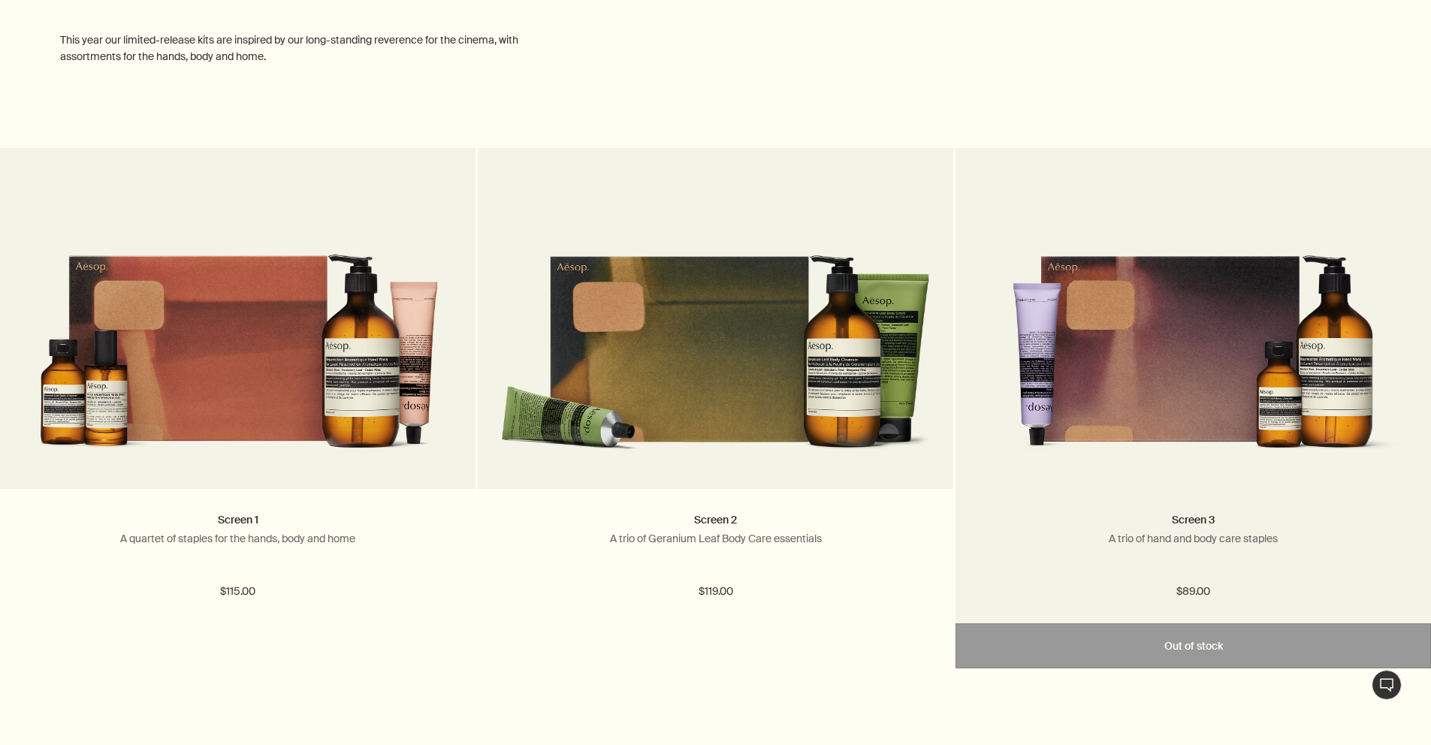
scroll to position [899, 0]
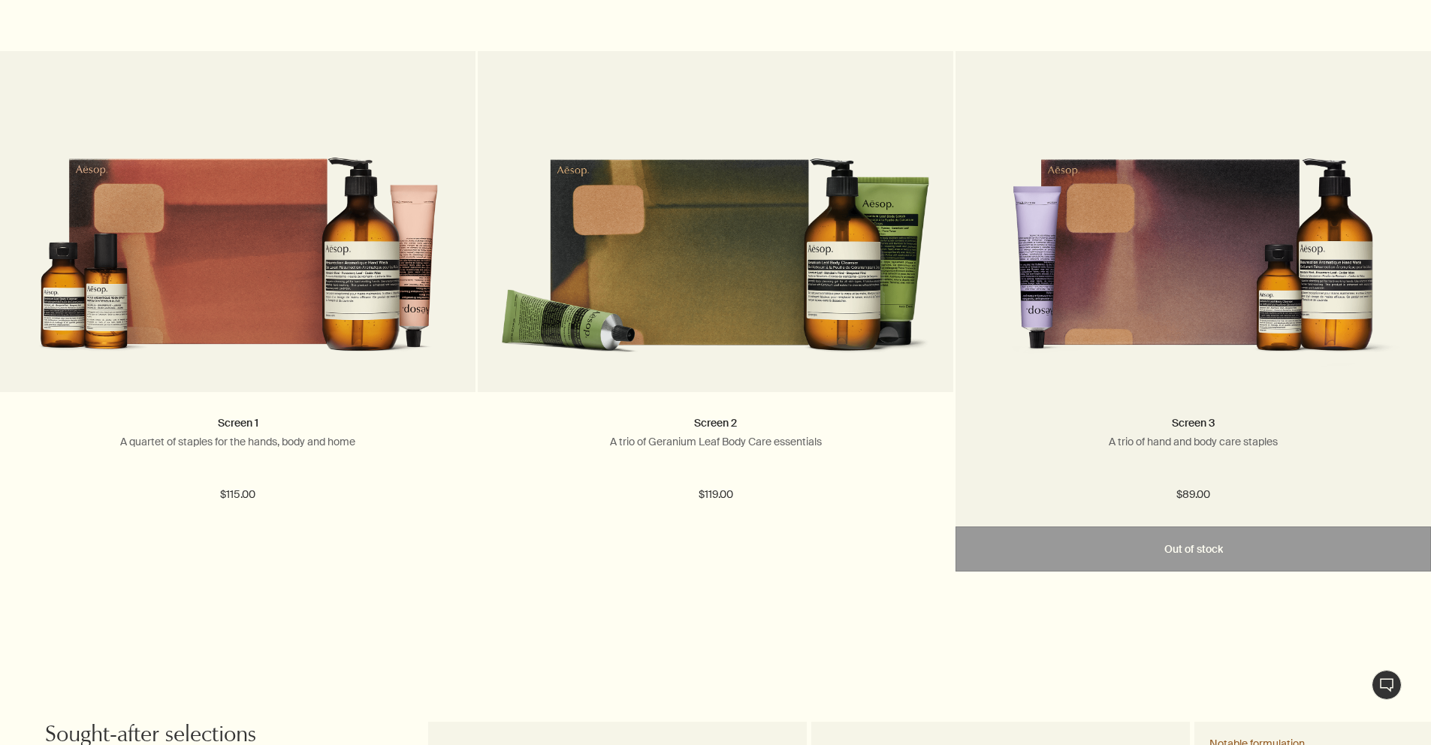
click at [1135, 307] on img at bounding box center [1193, 238] width 430 height 261
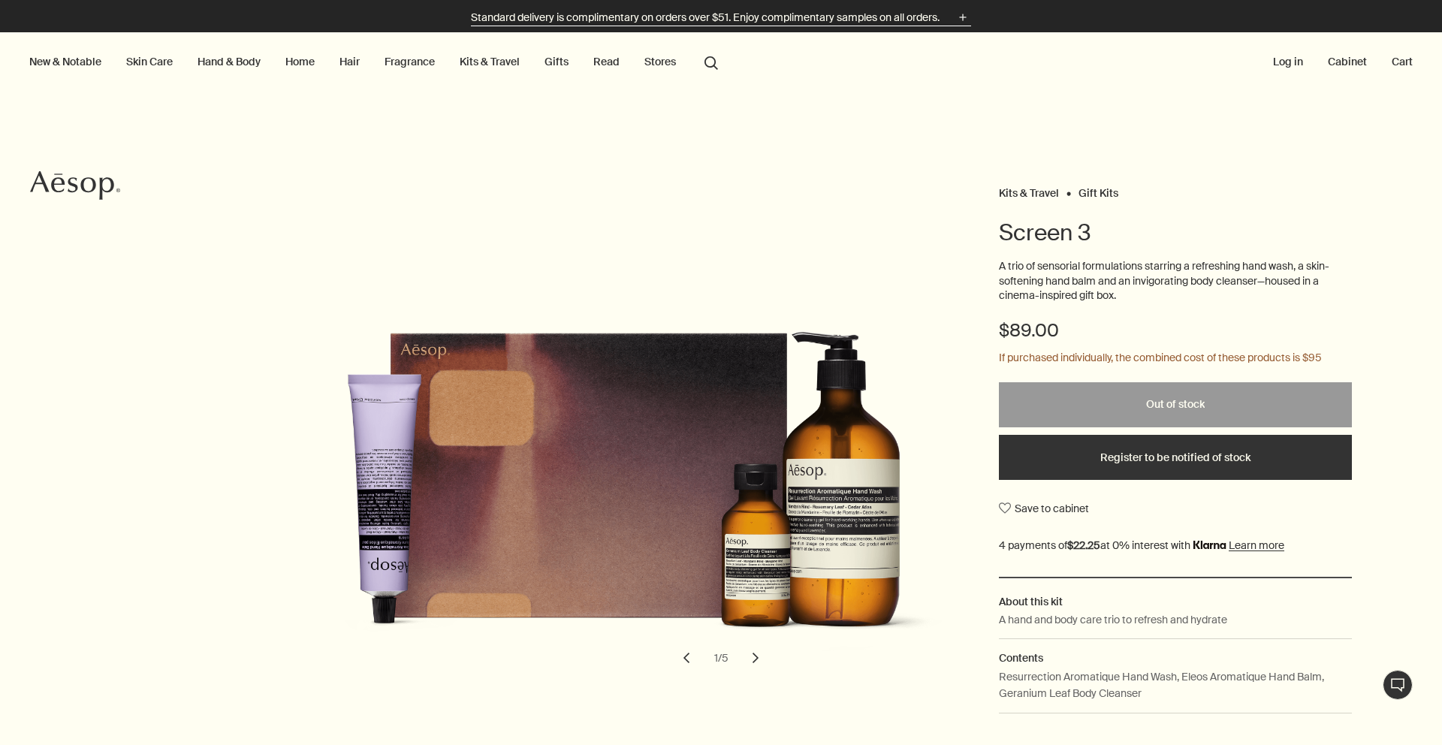
click at [786, 19] on p "Standard delivery is complimentary on orders over $51. Enjoy complimentary samp…" at bounding box center [705, 18] width 469 height 16
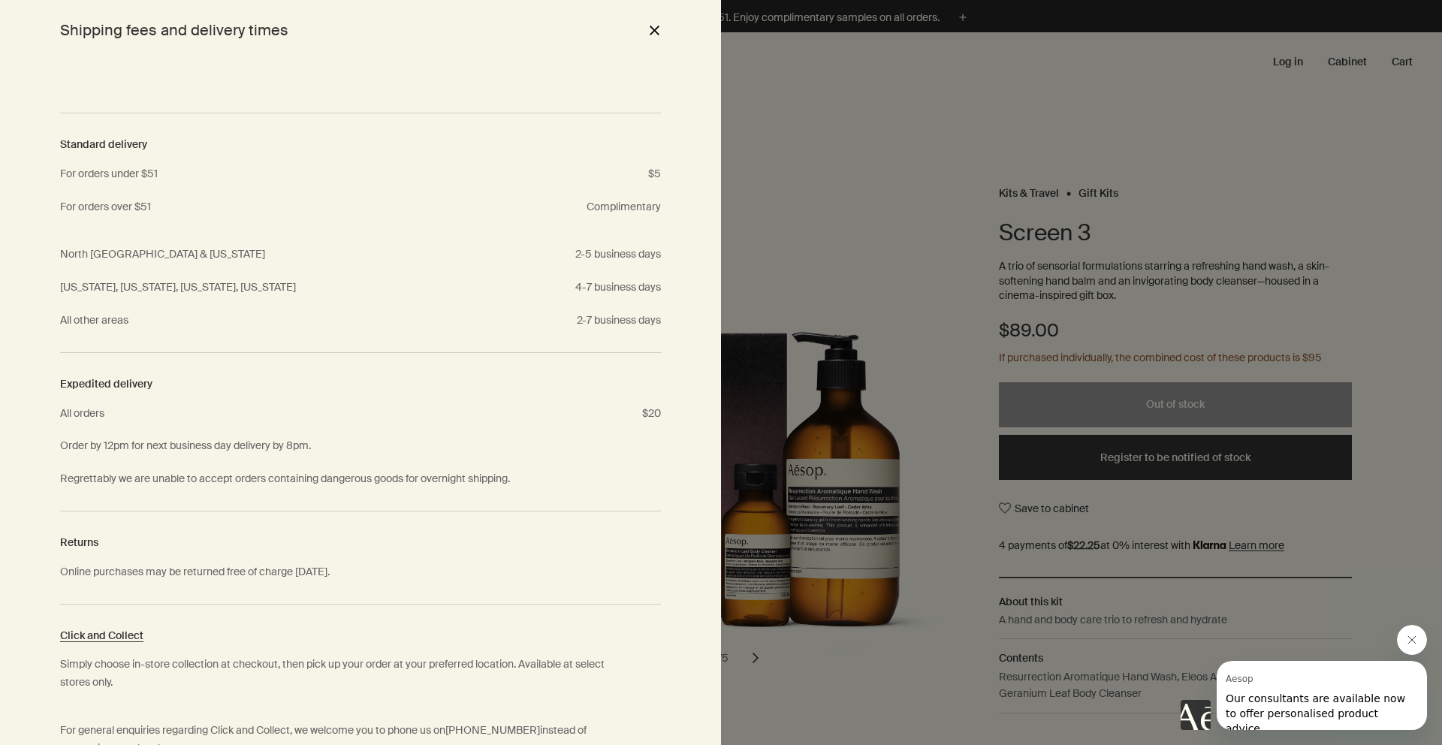
click at [770, 154] on div at bounding box center [721, 372] width 1442 height 745
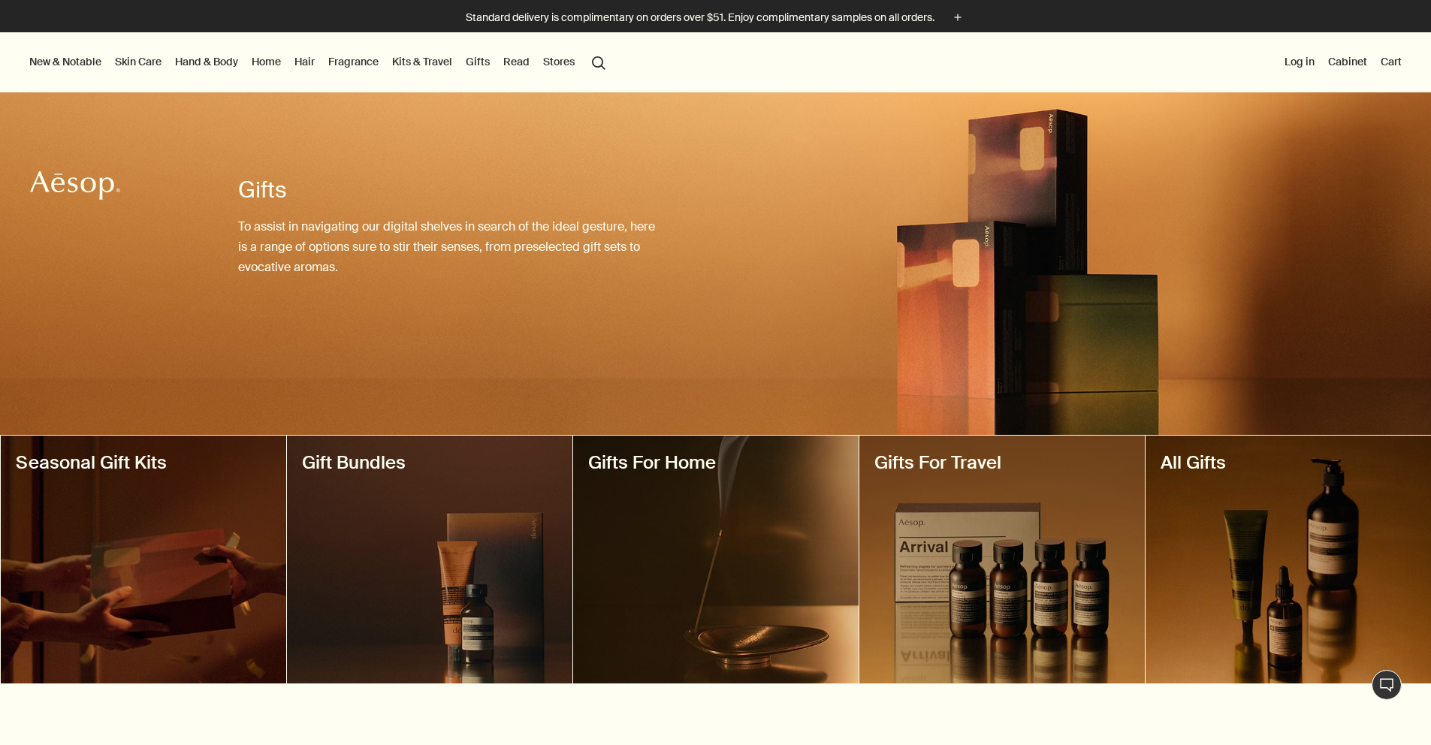
scroll to position [899, 0]
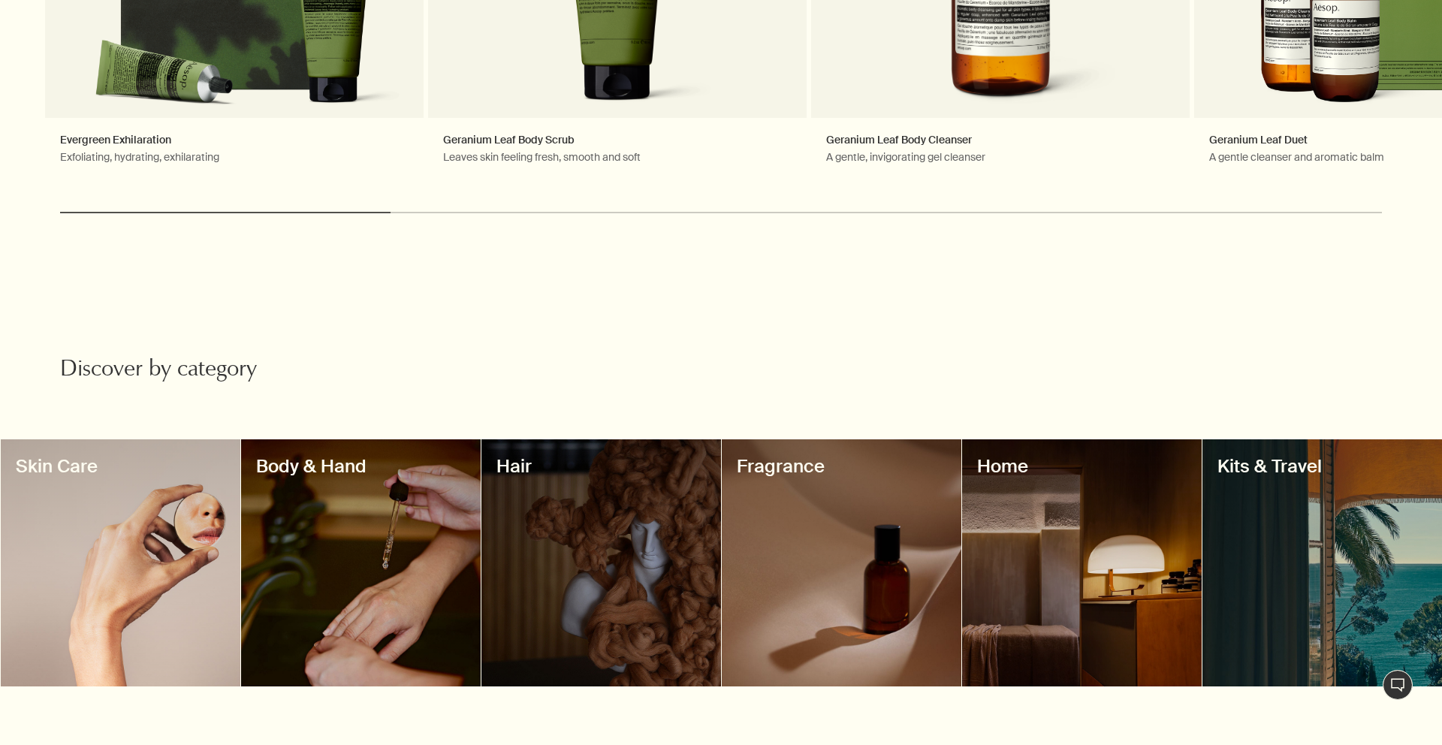
scroll to position [677, 0]
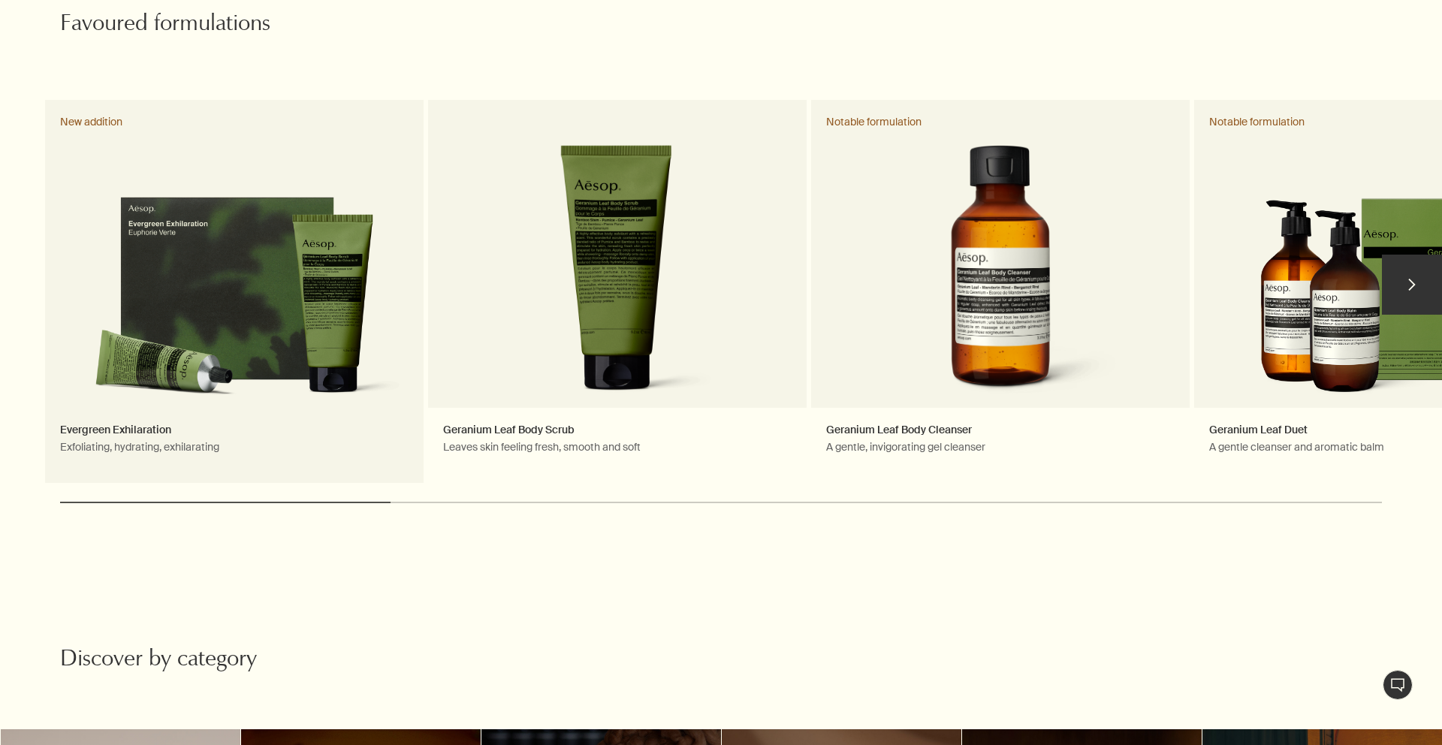
click at [252, 301] on link "Evergreen Exhilaration Exfoliating, hydrating, exhilarating New addition" at bounding box center [234, 291] width 379 height 383
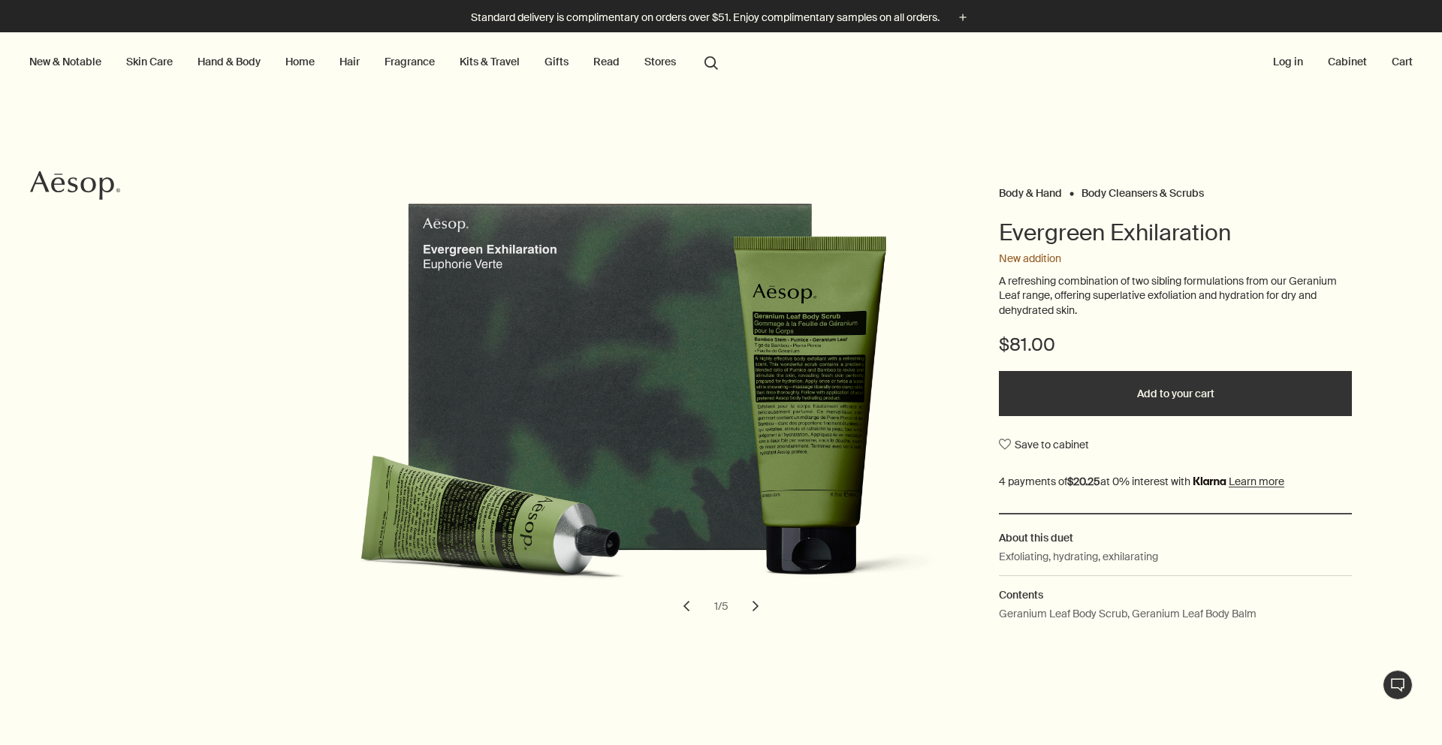
click at [1216, 384] on button "Add to your cart" at bounding box center [1175, 393] width 353 height 45
click at [1377, 65] on button "Cart 1" at bounding box center [1396, 62] width 38 height 20
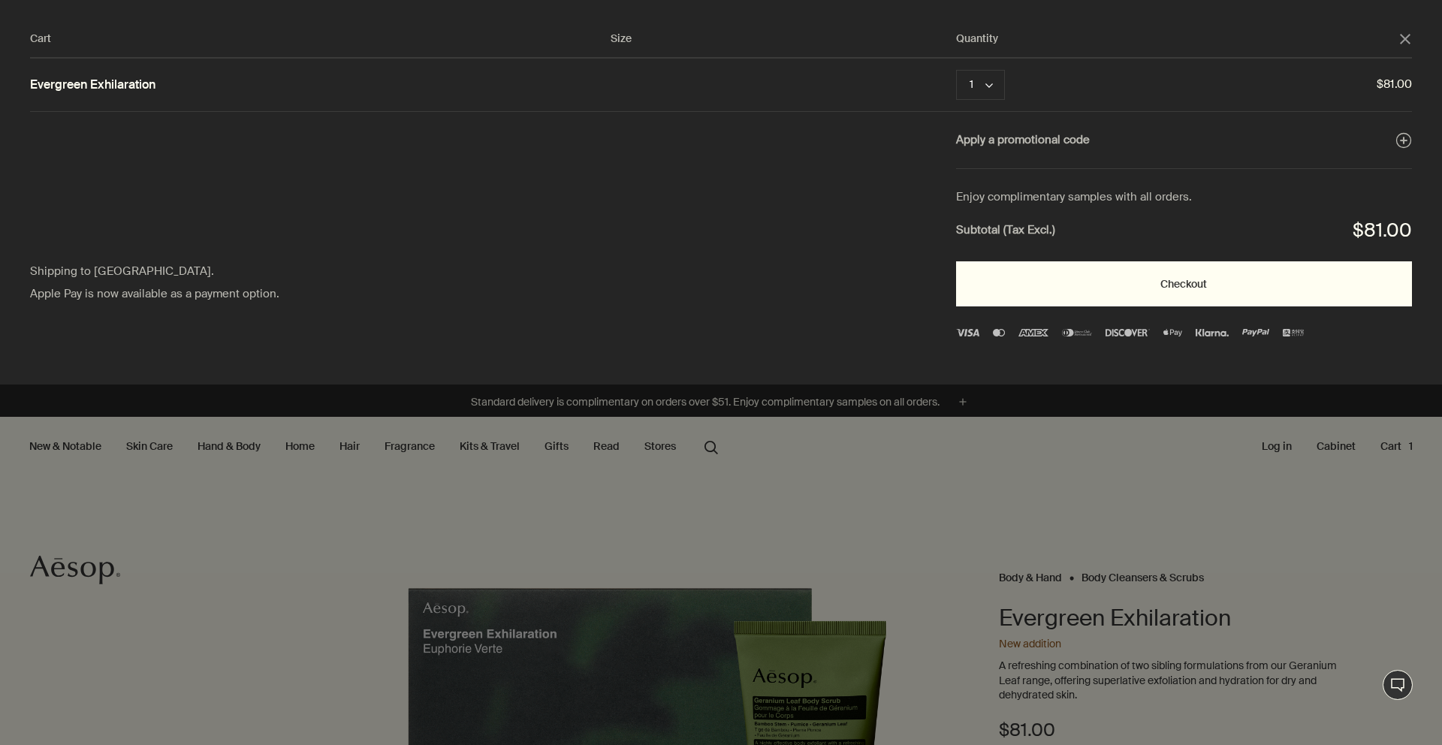
click at [1222, 277] on button "Checkout" at bounding box center [1184, 283] width 456 height 45
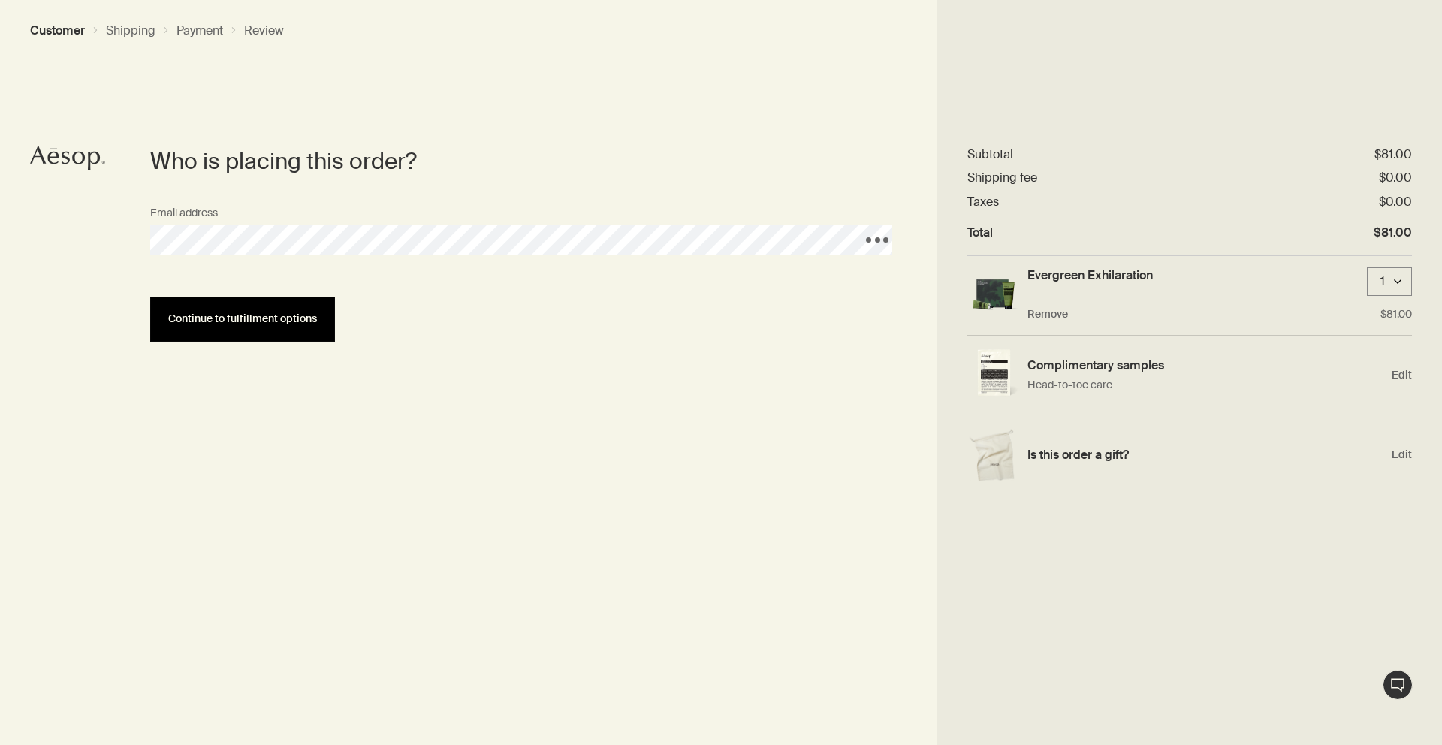
click at [251, 330] on button "Continue to fulfillment options" at bounding box center [242, 319] width 185 height 45
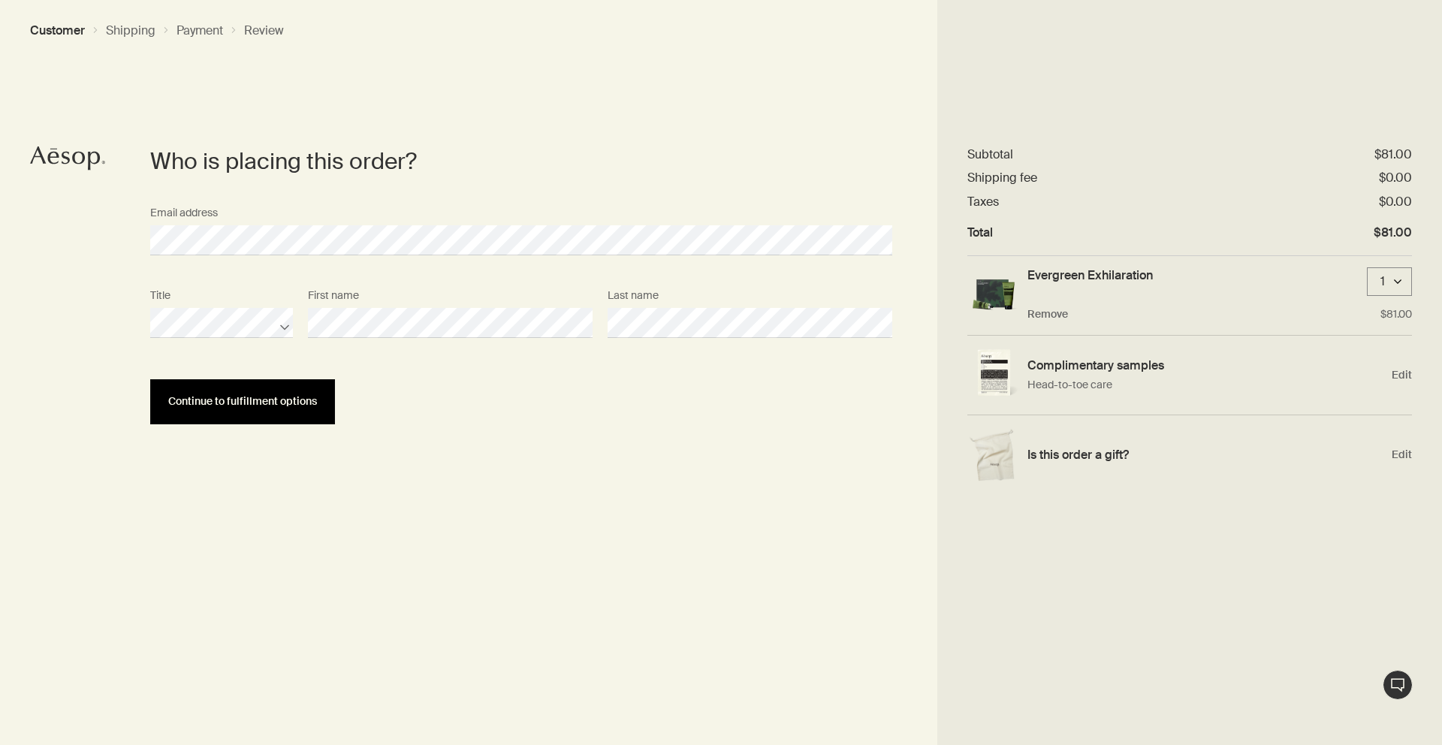
click at [198, 415] on button "Continue to fulfillment options" at bounding box center [242, 401] width 185 height 45
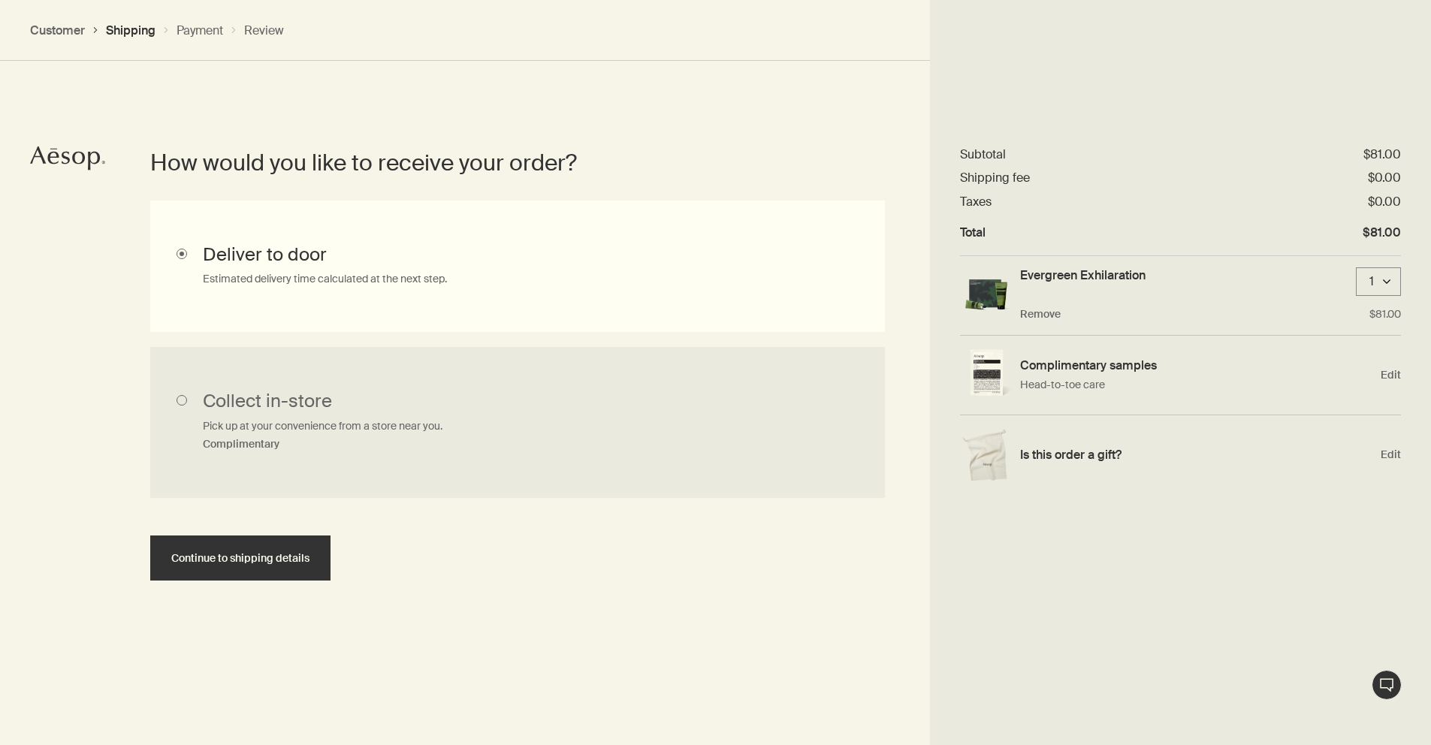
scroll to position [336, 0]
click at [261, 418] on input "Collect in-store Pick up at your convenience from a store near you. Complimenta…" at bounding box center [517, 421] width 735 height 152
radio input "true"
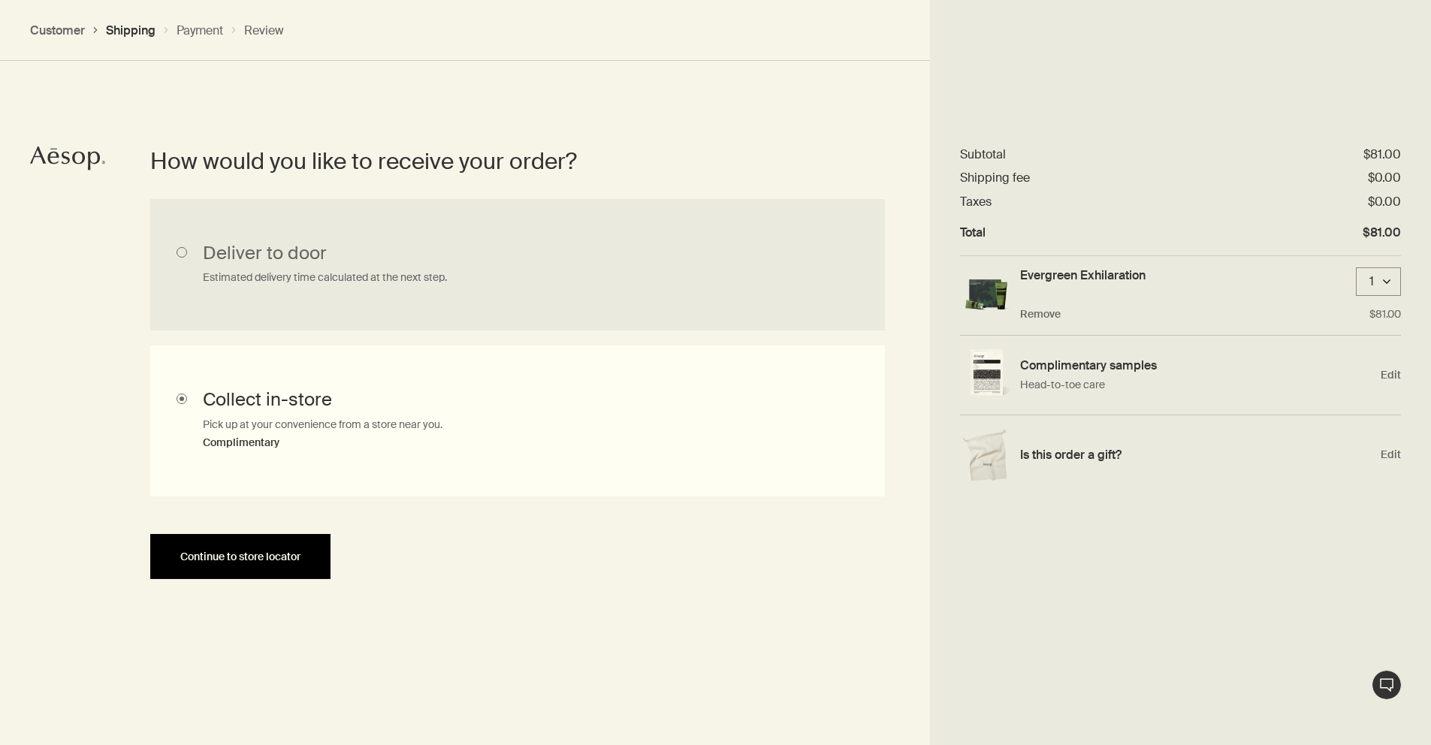
click at [313, 557] on button "Continue to store locator" at bounding box center [240, 556] width 180 height 45
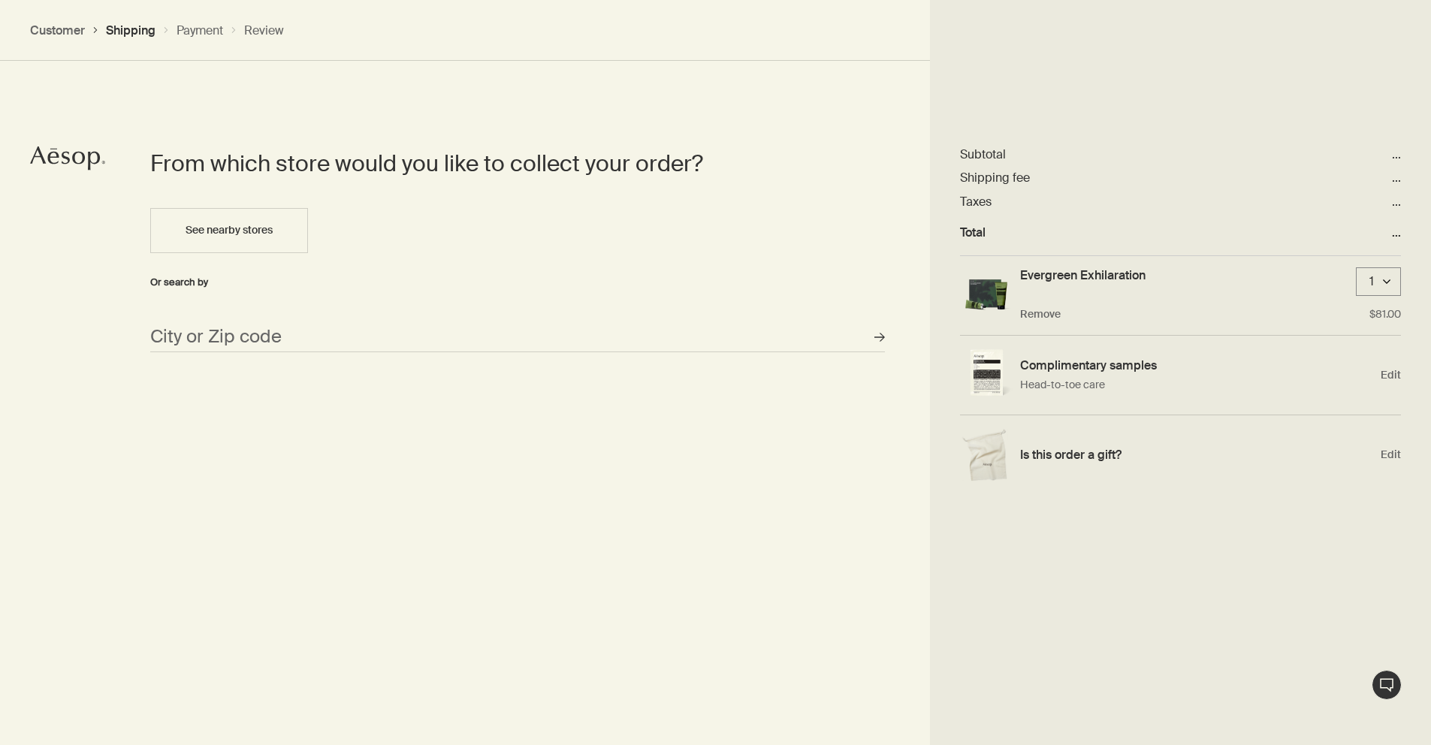
scroll to position [650, 0]
click at [285, 294] on div "From which store would you like to collect your order? See nearby stores Or sea…" at bounding box center [517, 248] width 735 height 204
click at [289, 321] on input "City or Zip code" at bounding box center [517, 335] width 735 height 30
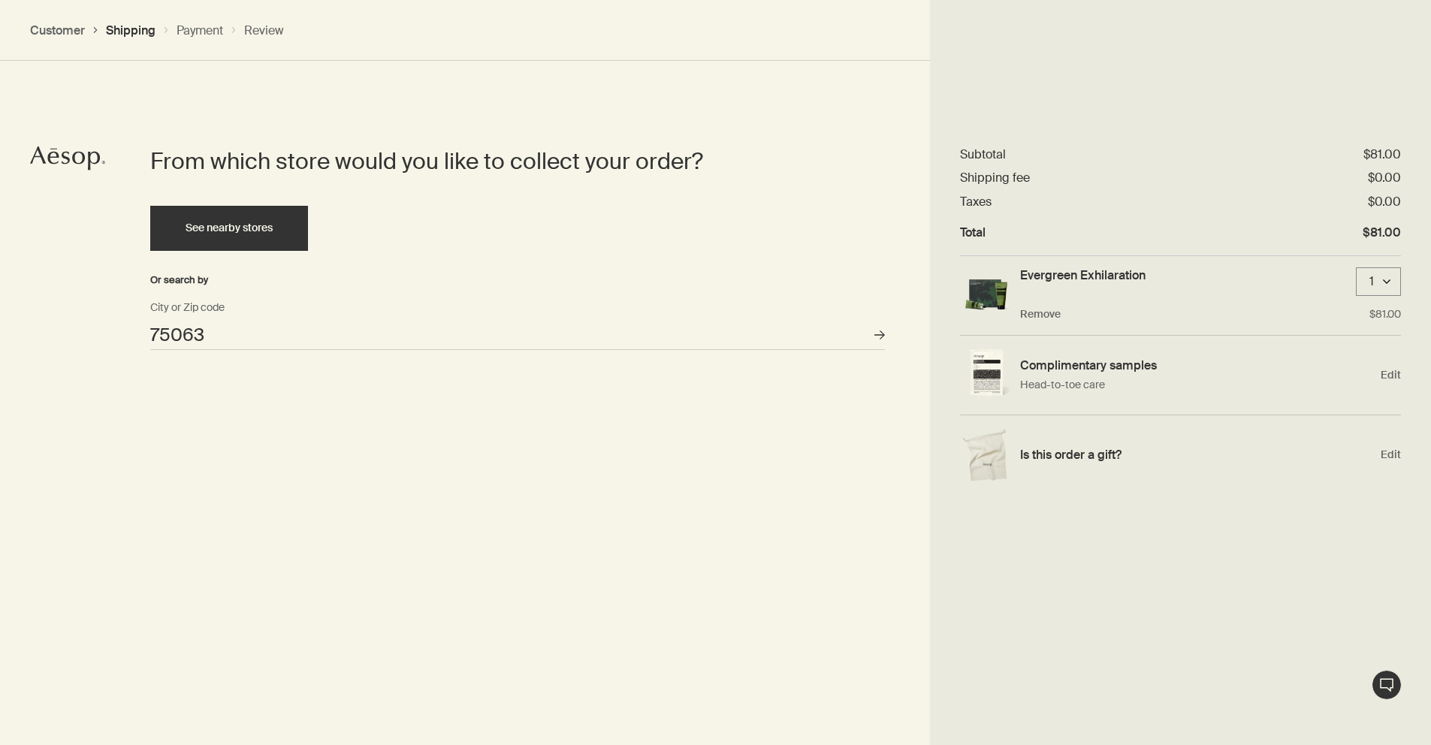
click at [255, 230] on span "See nearby stores" at bounding box center [229, 228] width 87 height 14
type input "9905 W Valley Ranch Pkwy, Irving, TX 75063, USA"
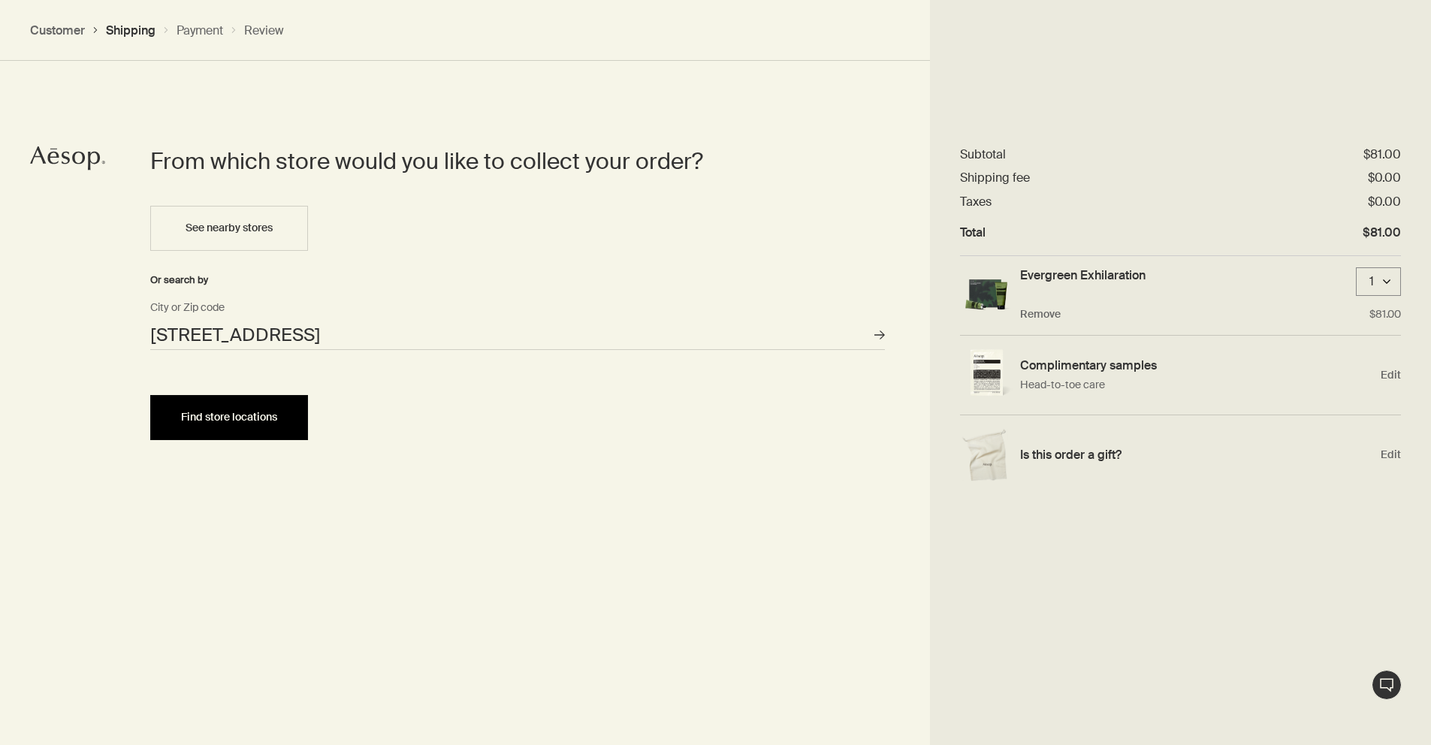
click at [268, 420] on span "Find store locations" at bounding box center [229, 417] width 96 height 11
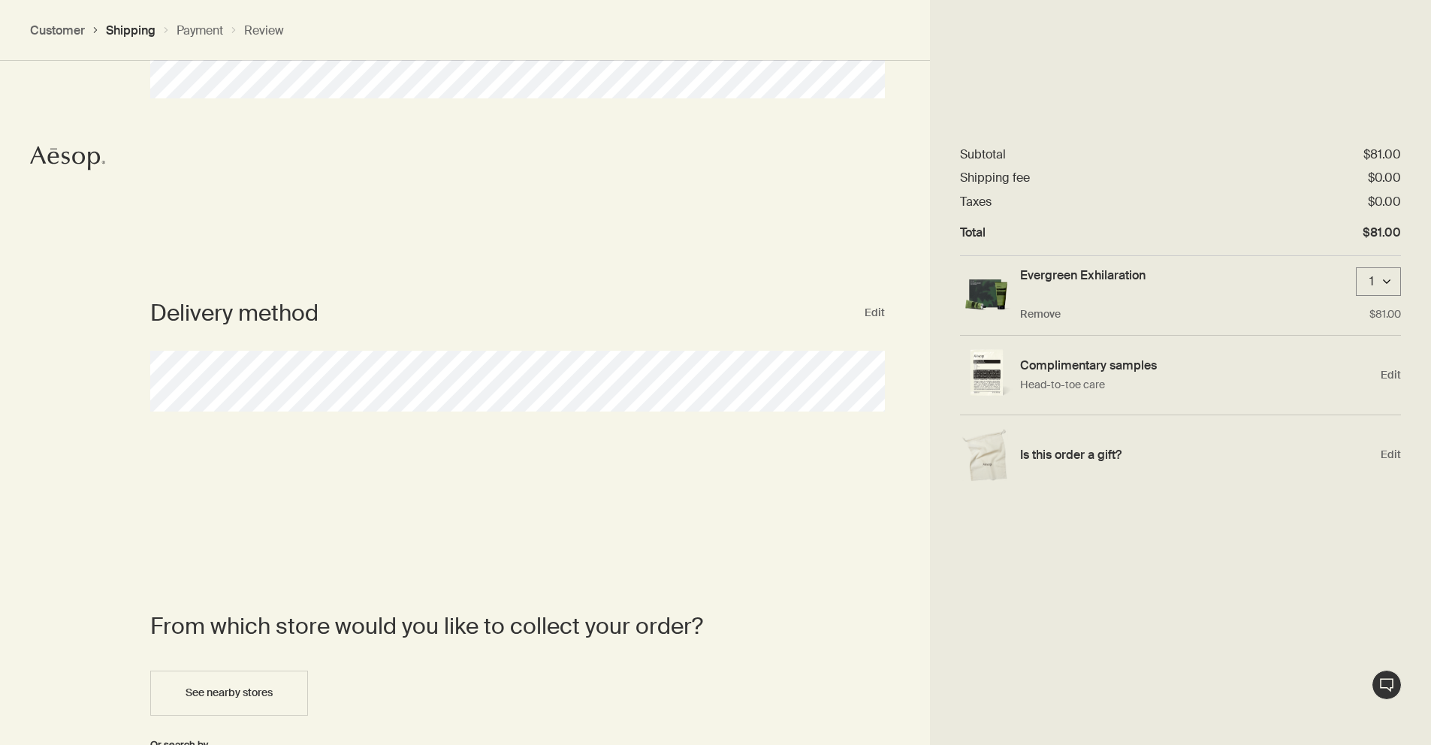
scroll to position [175, 0]
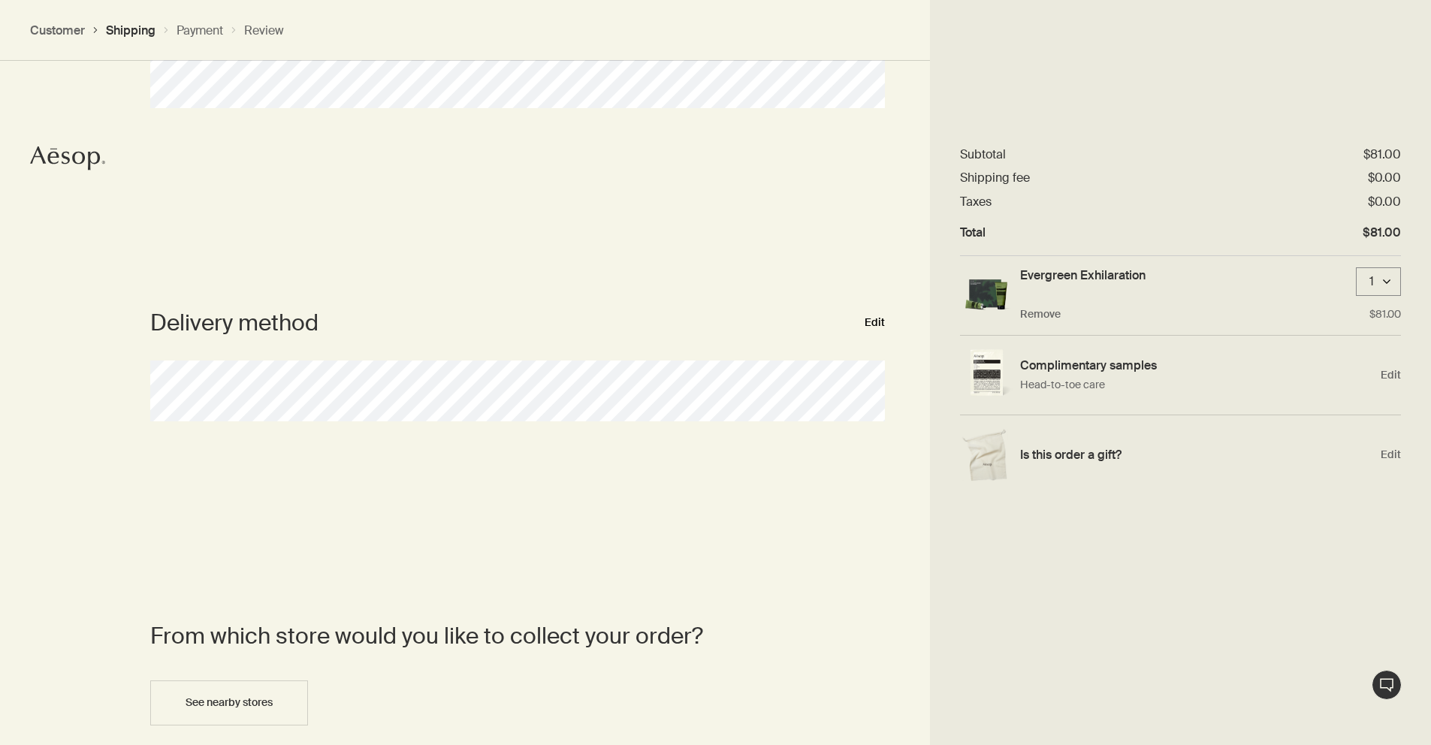
click at [883, 323] on button "Edit" at bounding box center [874, 323] width 20 height 18
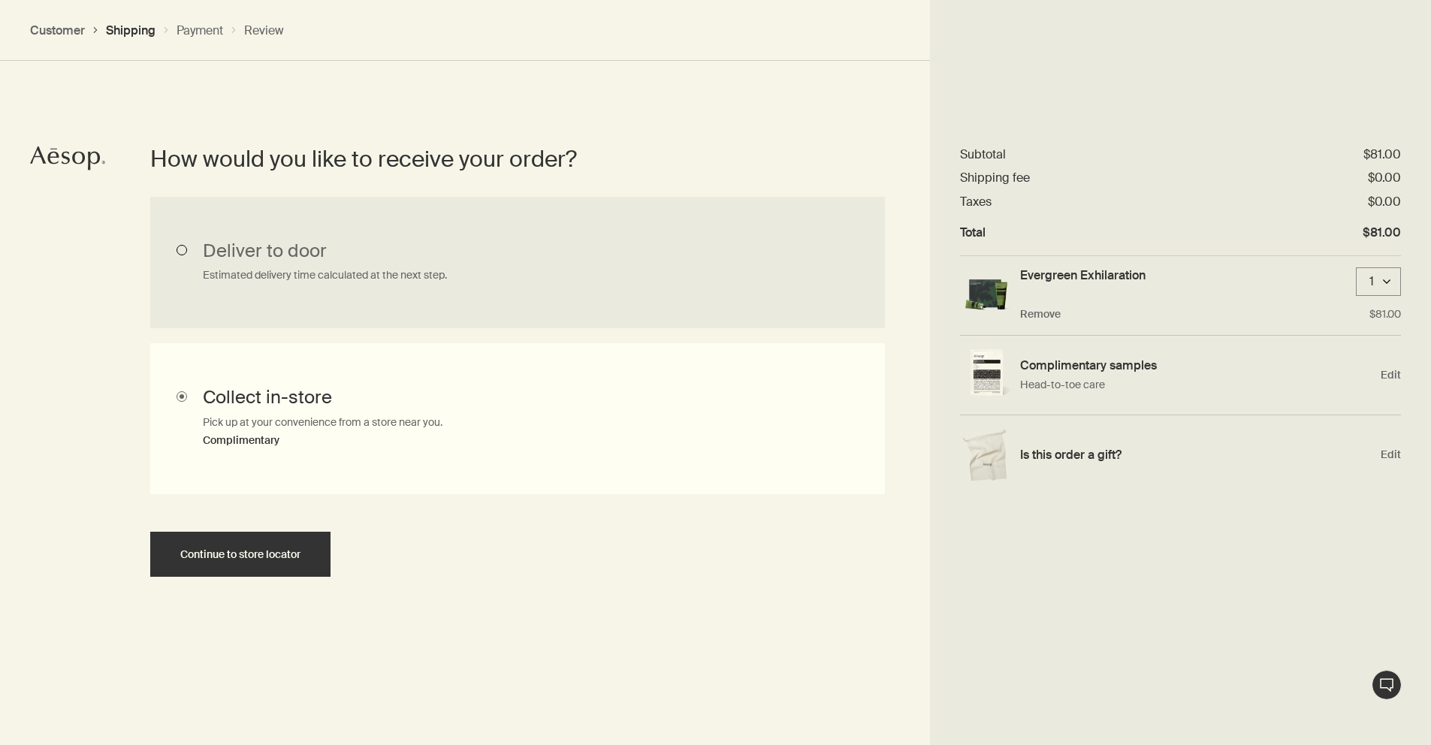
scroll to position [336, 0]
click at [565, 269] on input "Deliver to door Estimated delivery time calculated at the next step." at bounding box center [517, 264] width 735 height 131
radio input "true"
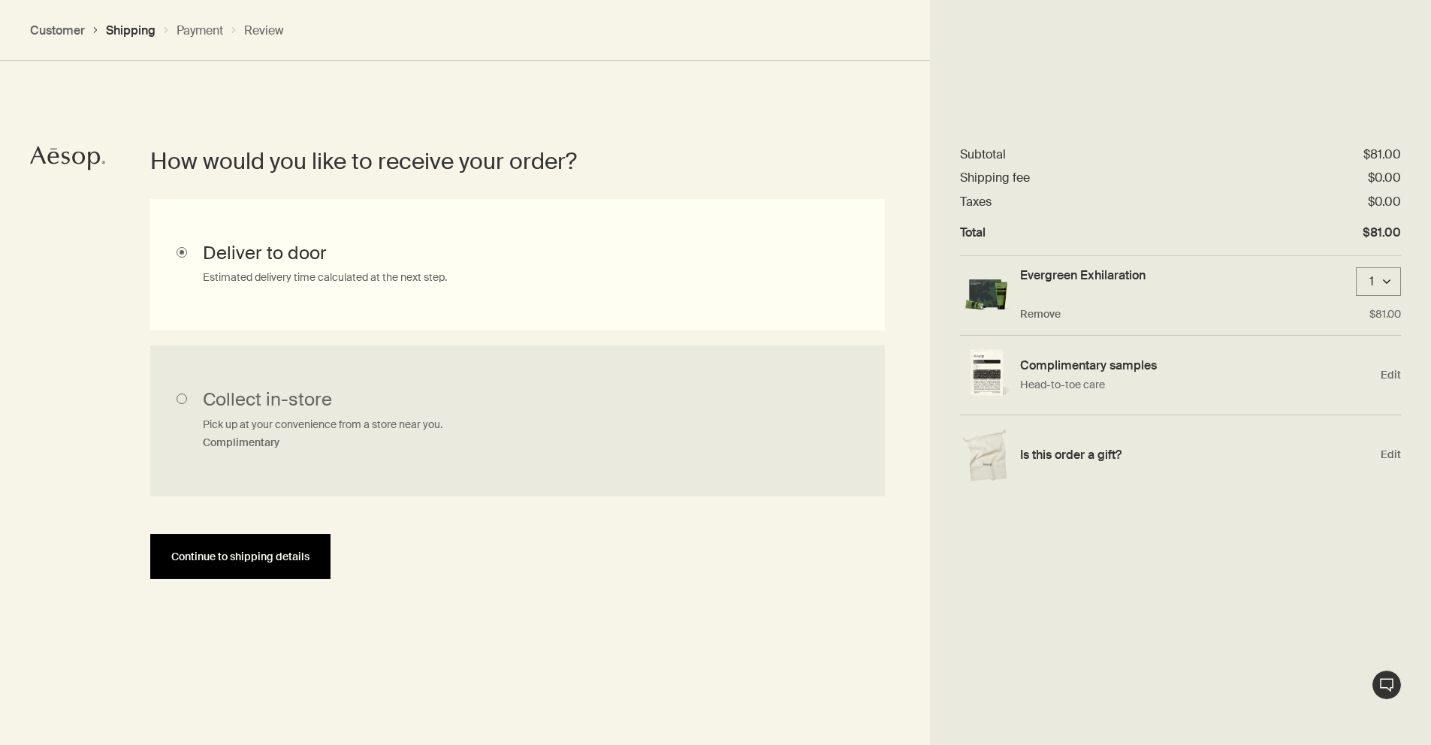
click at [297, 542] on button "Continue to shipping details" at bounding box center [240, 556] width 180 height 45
select select "US"
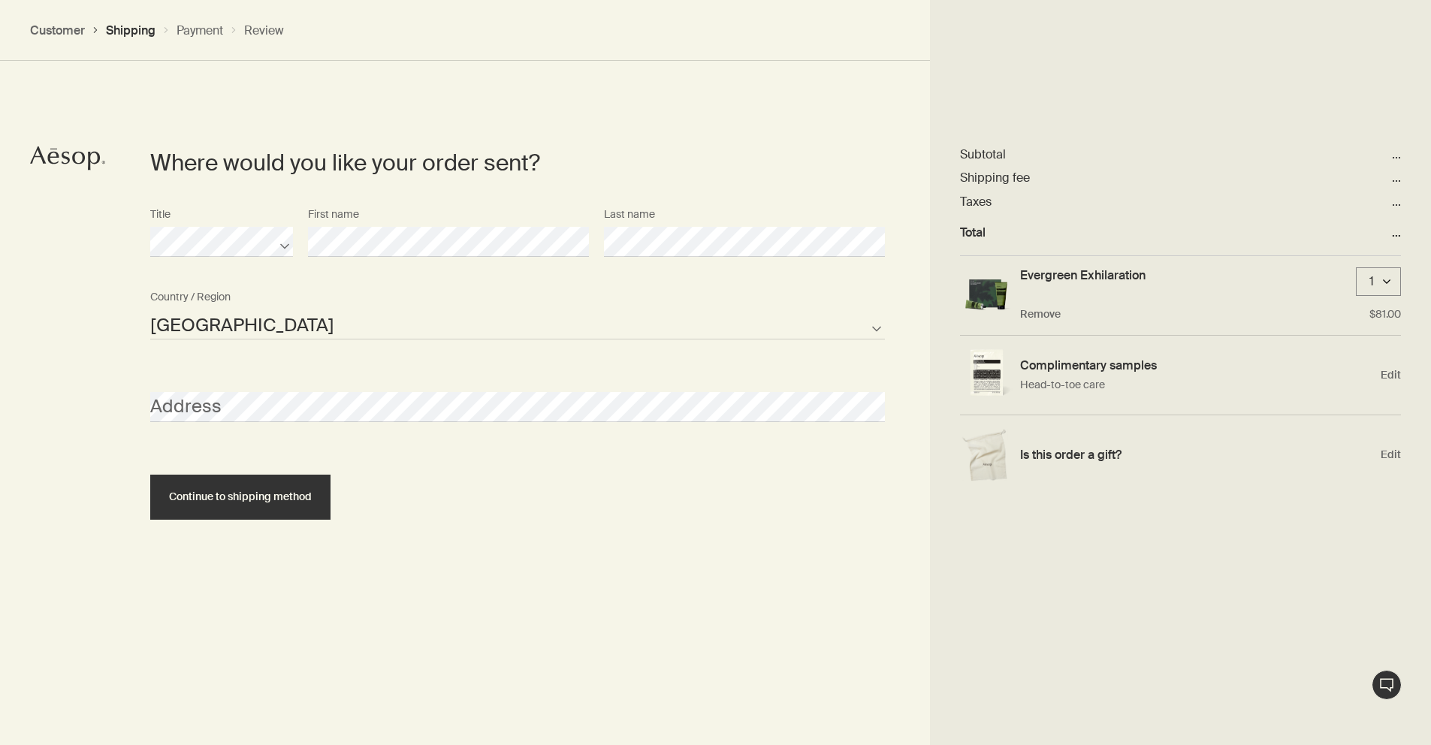
scroll to position [650, 0]
click at [283, 387] on div "Address" at bounding box center [518, 392] width 750 height 56
select select "US"
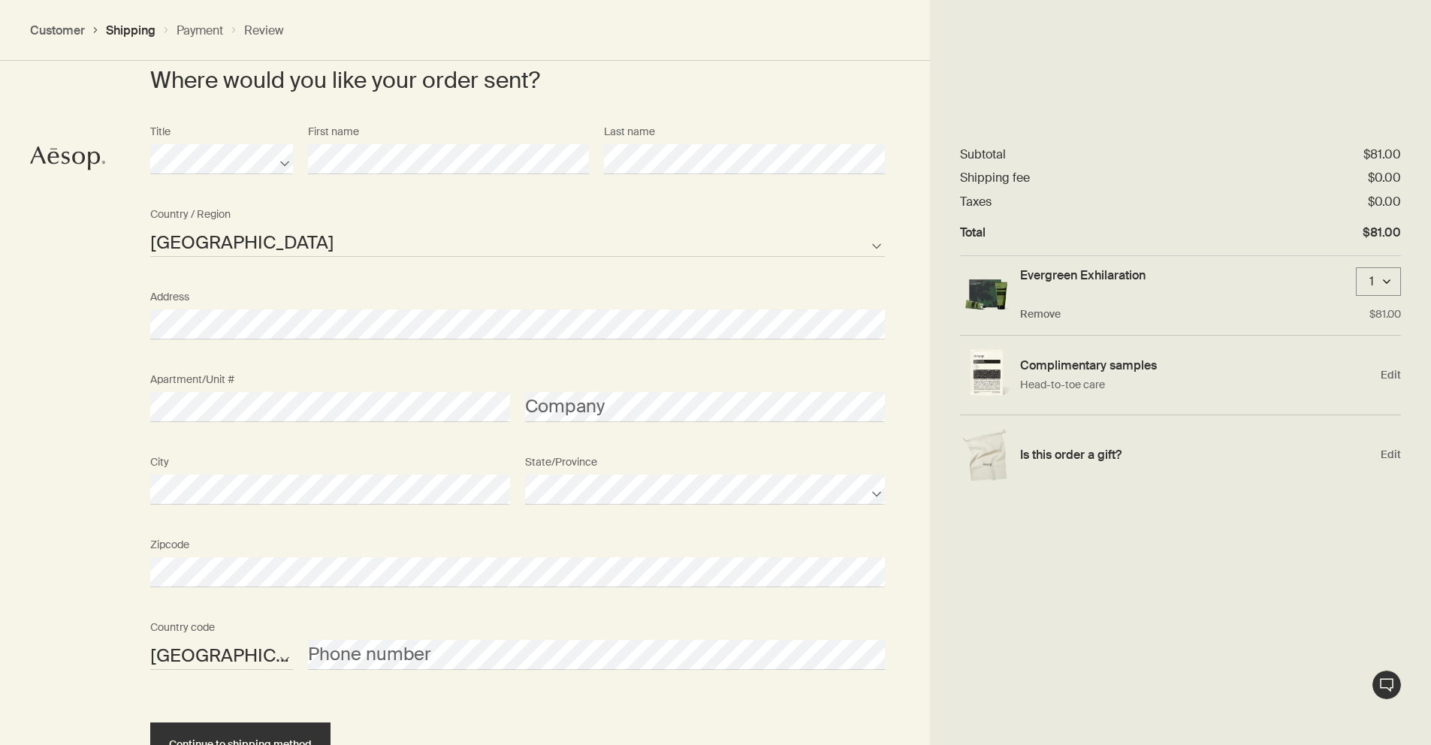
scroll to position [852, 0]
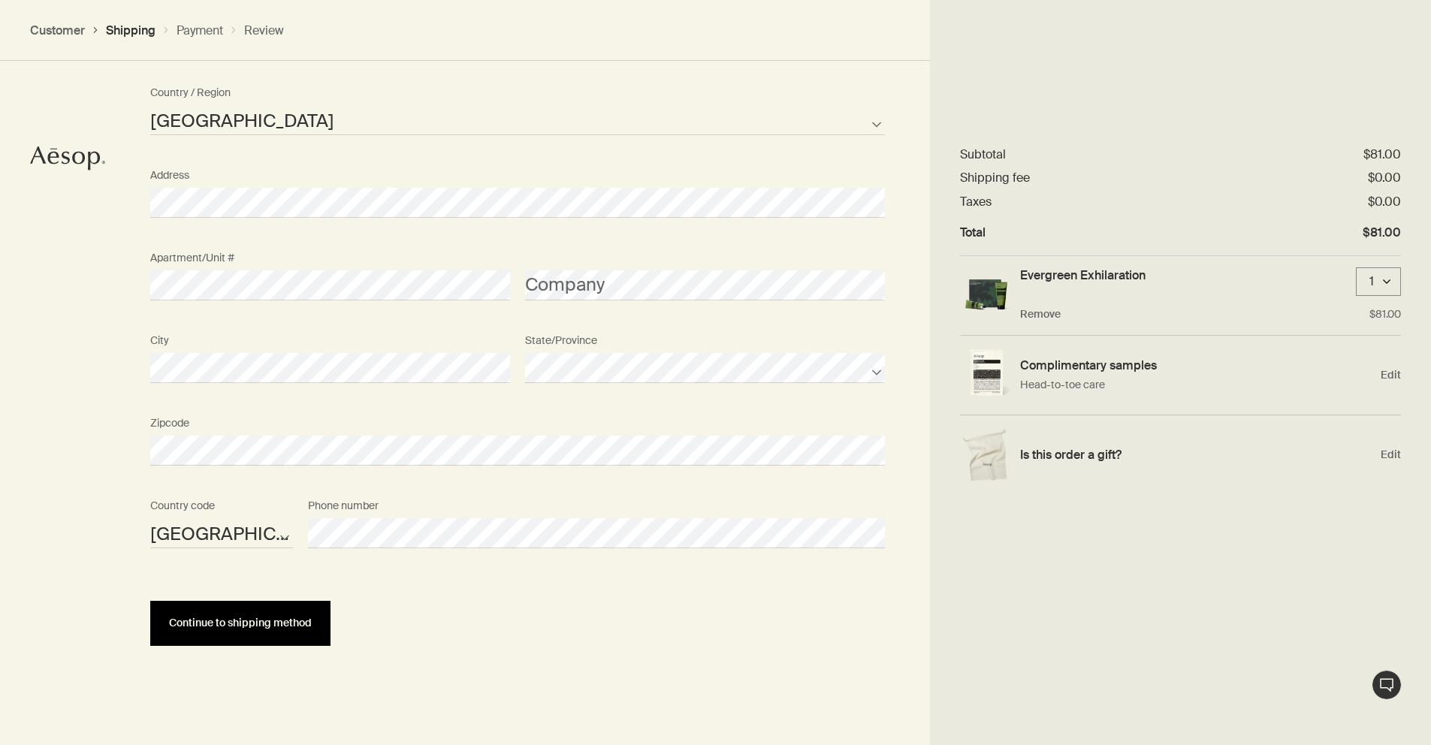
click at [294, 614] on button "Continue to shipping method" at bounding box center [240, 623] width 180 height 45
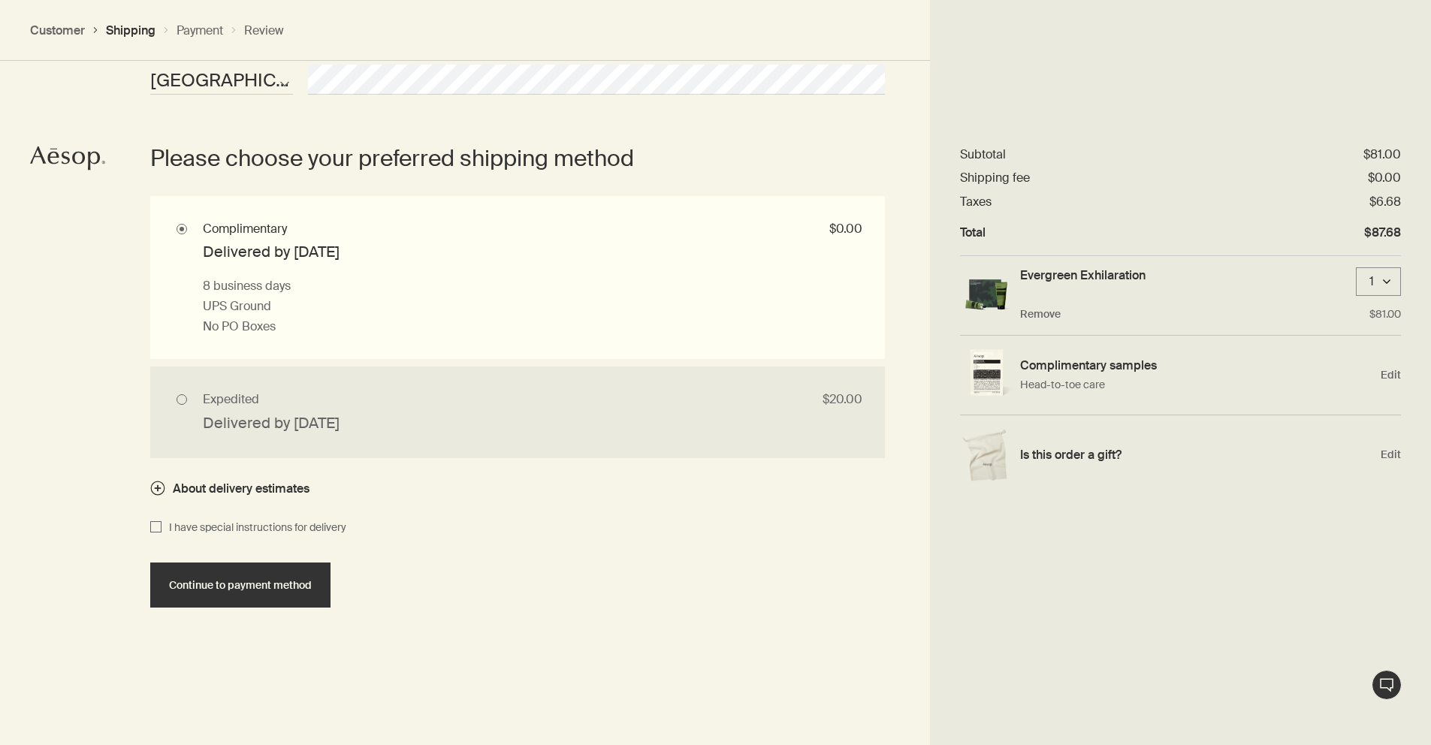
scroll to position [1308, 0]
click at [563, 426] on input "Expedited $20.00 Delivered by Tue, Aug 12 1 business day if placed before 12PM …" at bounding box center [517, 409] width 735 height 91
radio input "true"
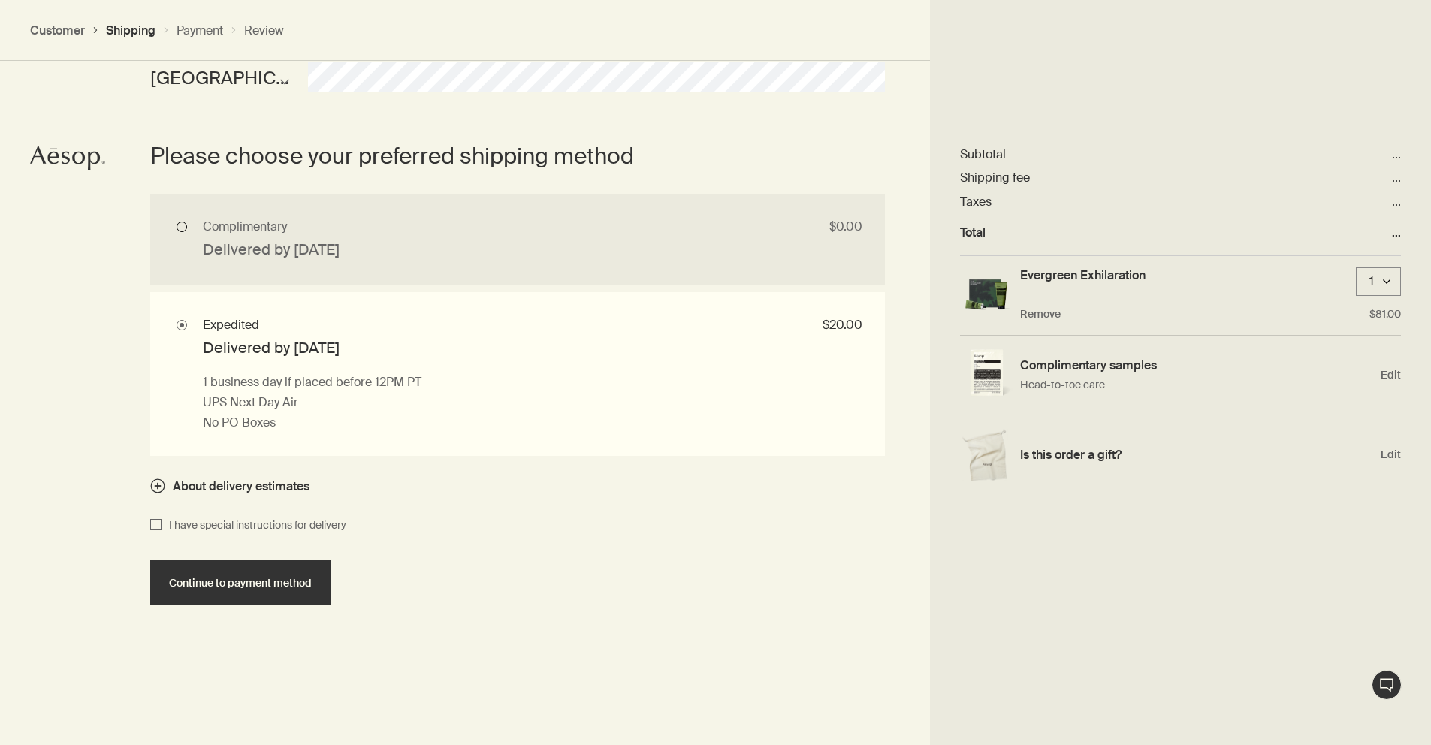
click at [511, 263] on input "Complimentary $0.00 Delivered by Mon, Aug 18 8 business days UPS Ground No PO B…" at bounding box center [517, 239] width 735 height 91
radio input "true"
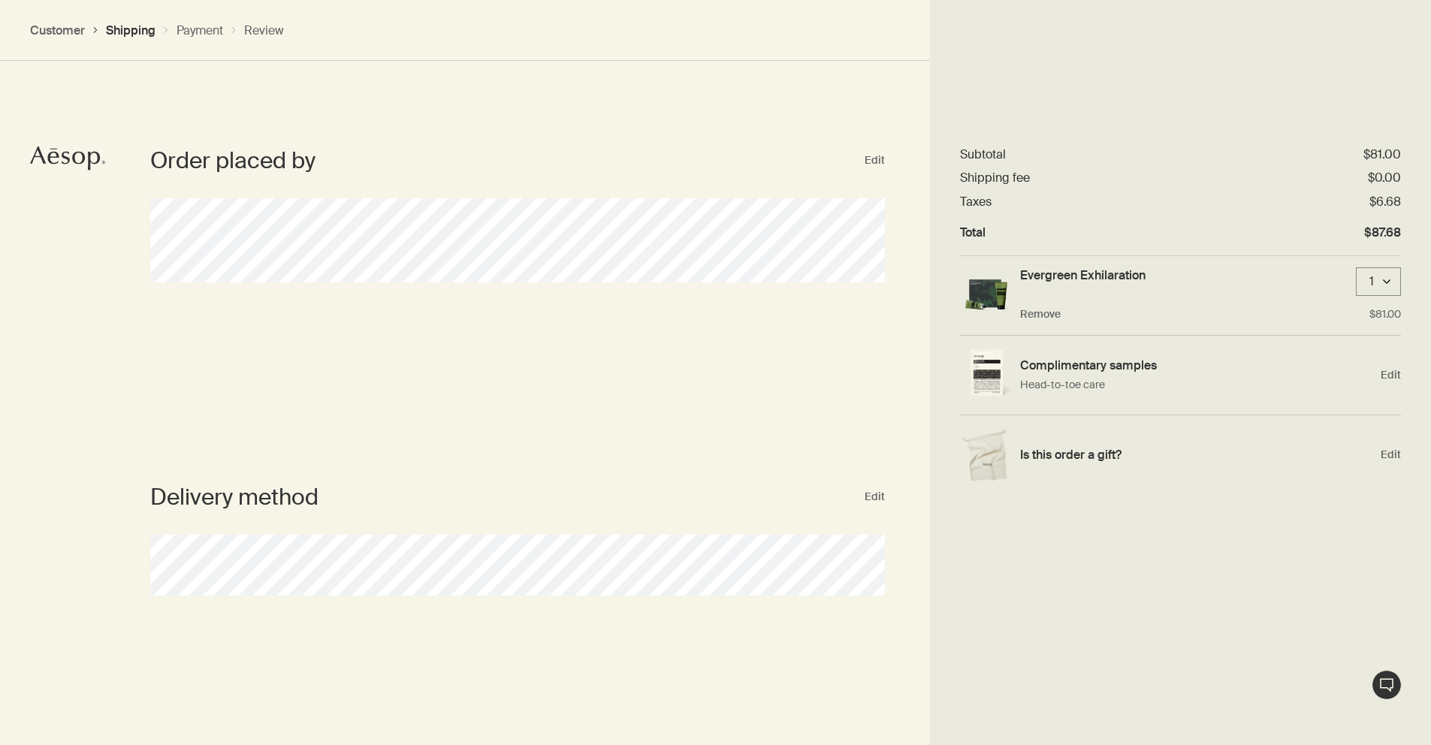
scroll to position [0, 0]
click at [74, 29] on button "Customer" at bounding box center [57, 31] width 55 height 16
click at [131, 36] on button "Shipping" at bounding box center [131, 31] width 50 height 16
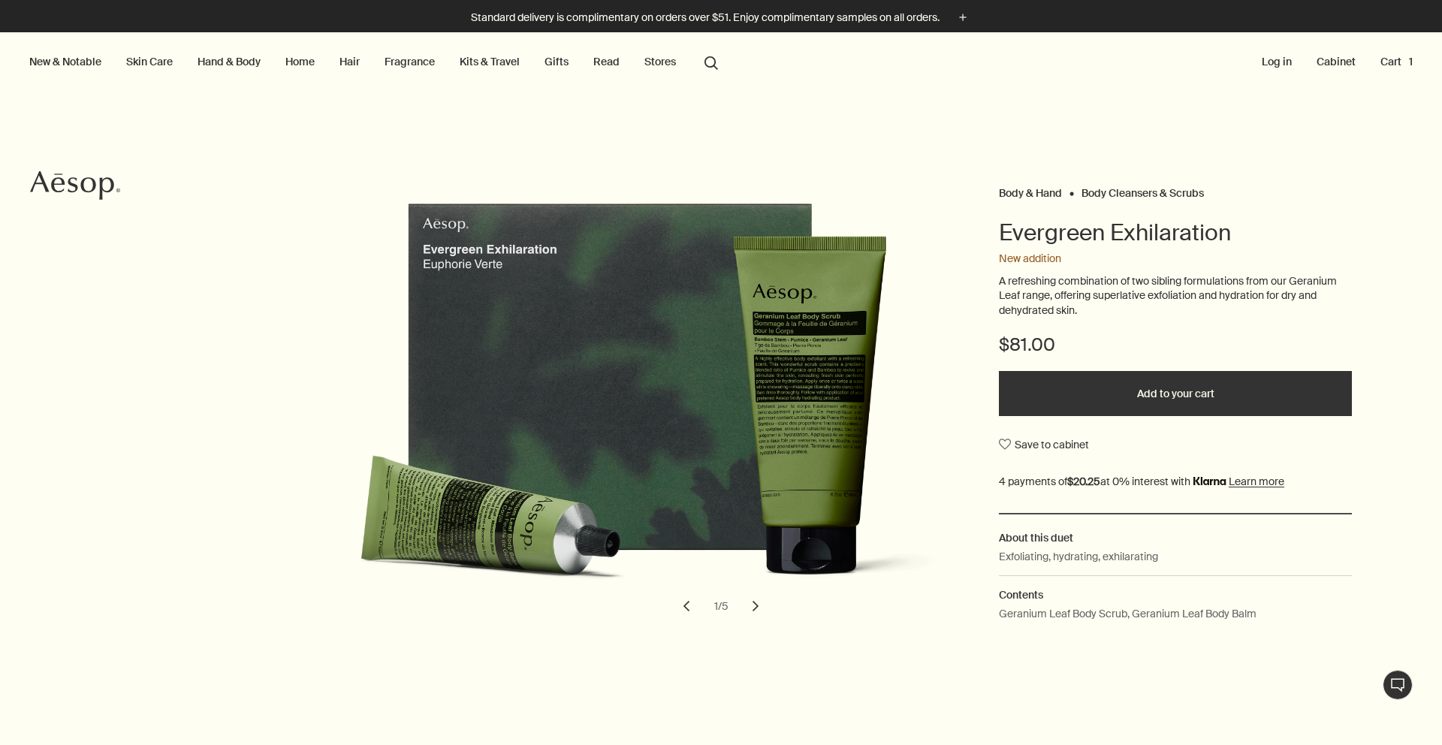
click at [1033, 197] on Hand "Body & Hand" at bounding box center [1030, 193] width 63 height 14
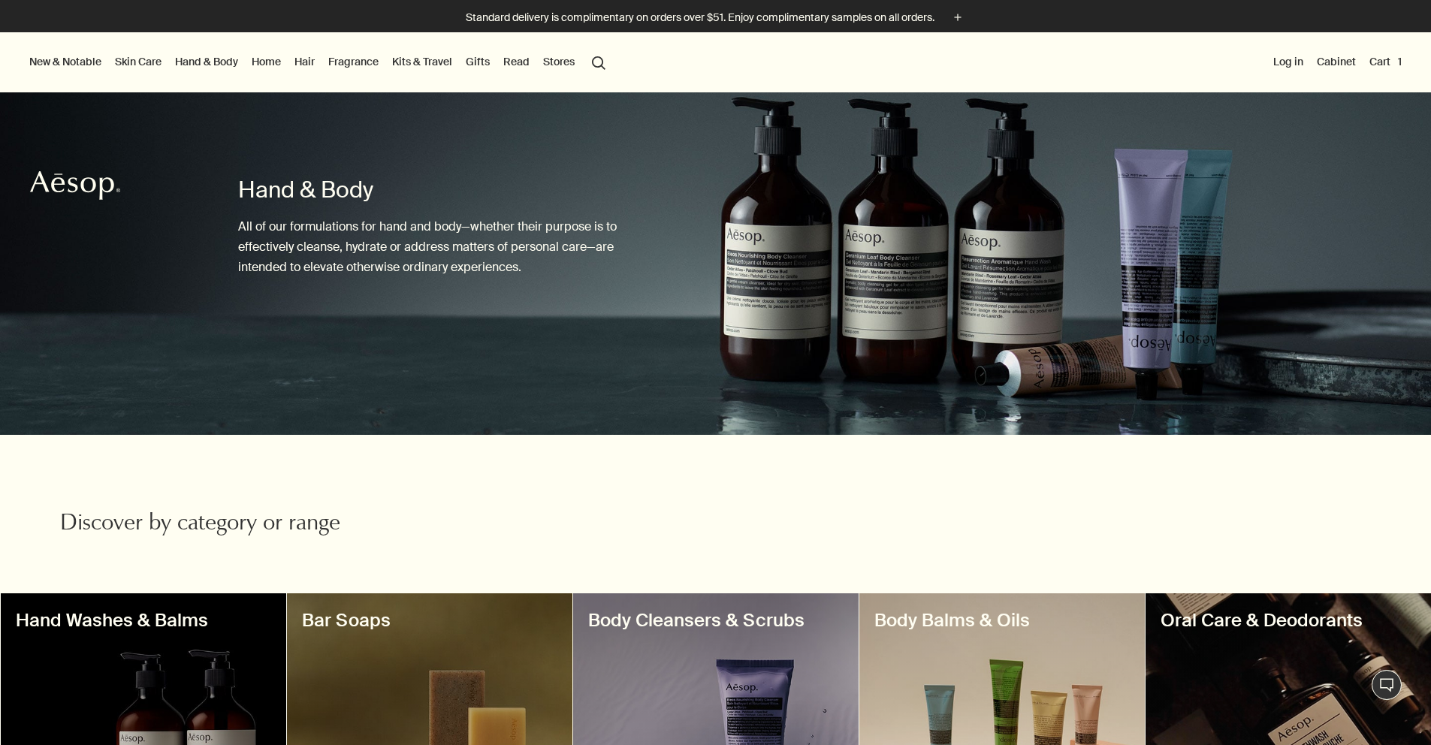
click at [493, 65] on link "Gifts" at bounding box center [478, 62] width 30 height 20
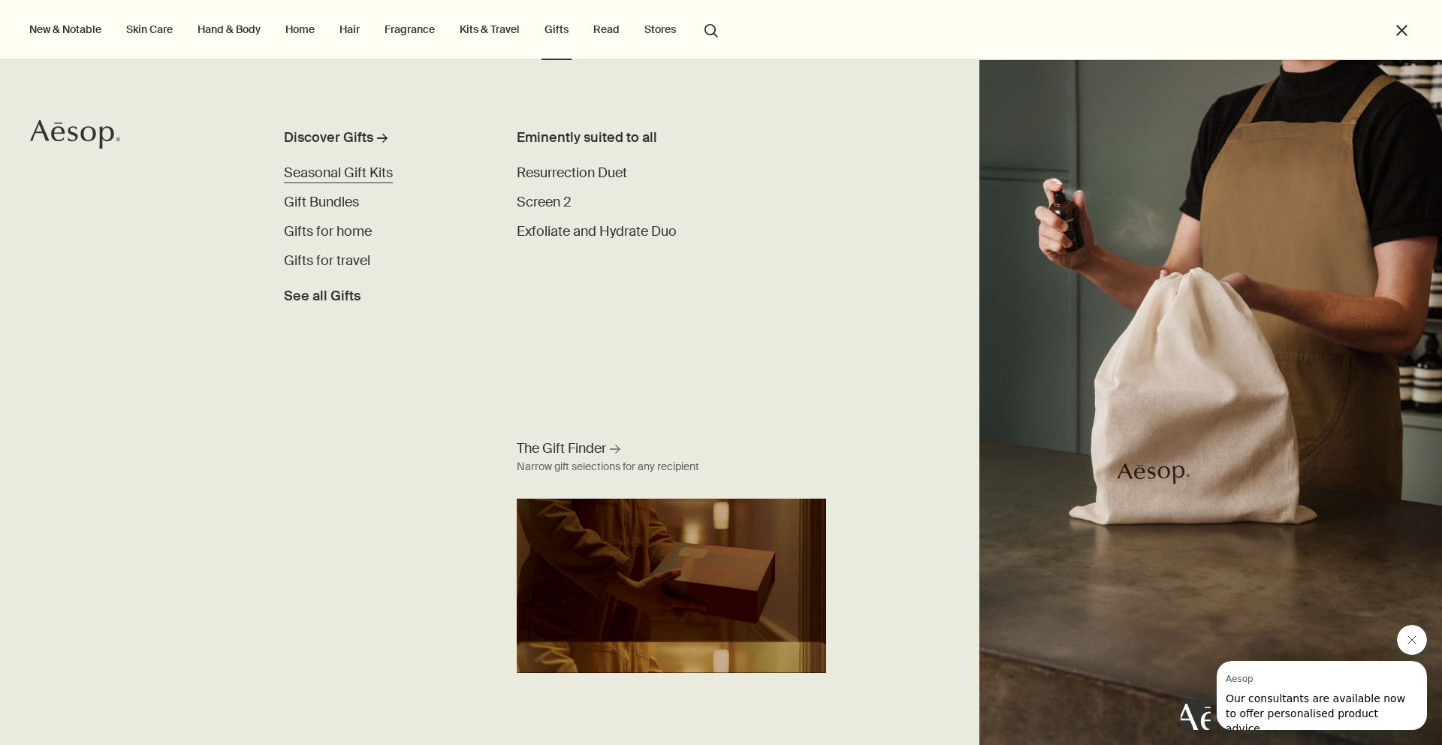
click at [375, 167] on span "Seasonal Gift Kits" at bounding box center [338, 173] width 109 height 18
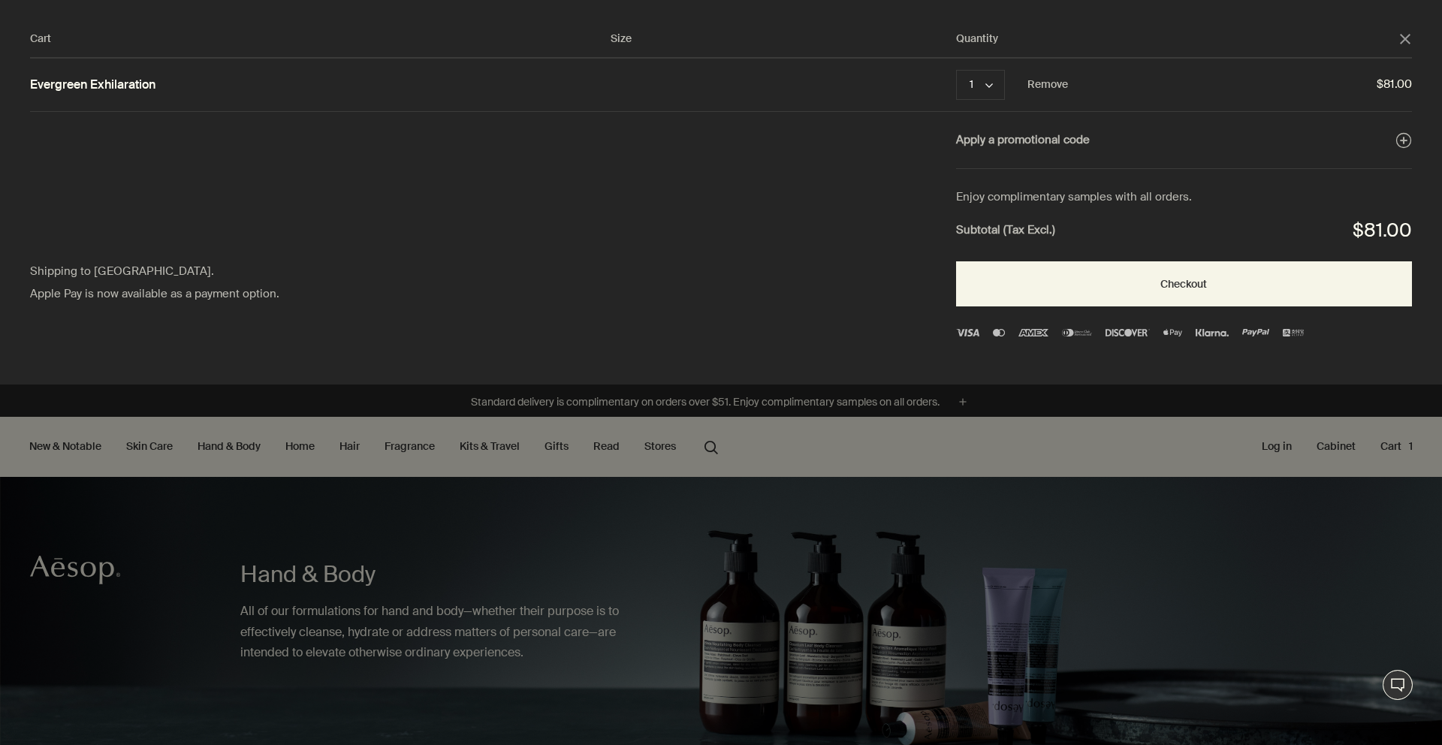
click at [124, 91] on link "Evergreen Exhilaration" at bounding box center [92, 85] width 125 height 16
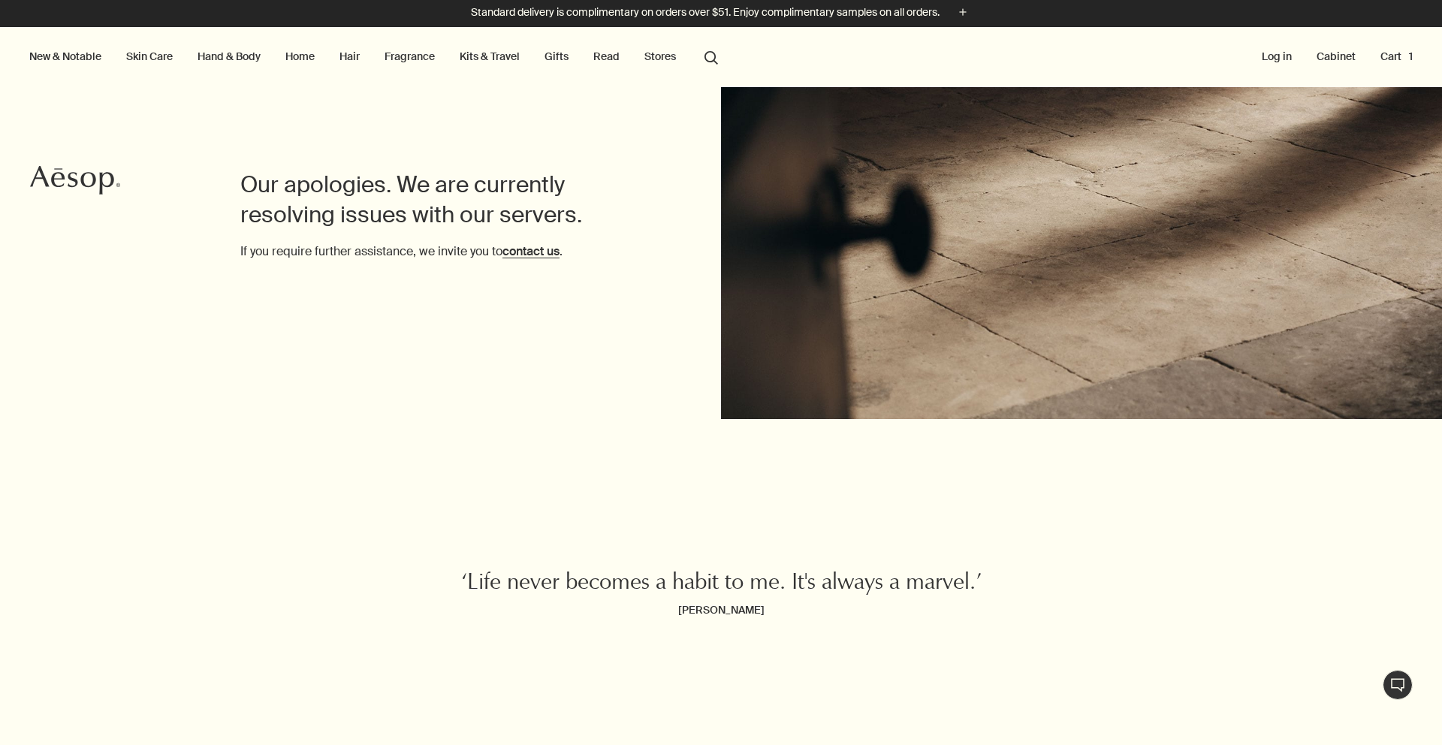
scroll to position [6, 0]
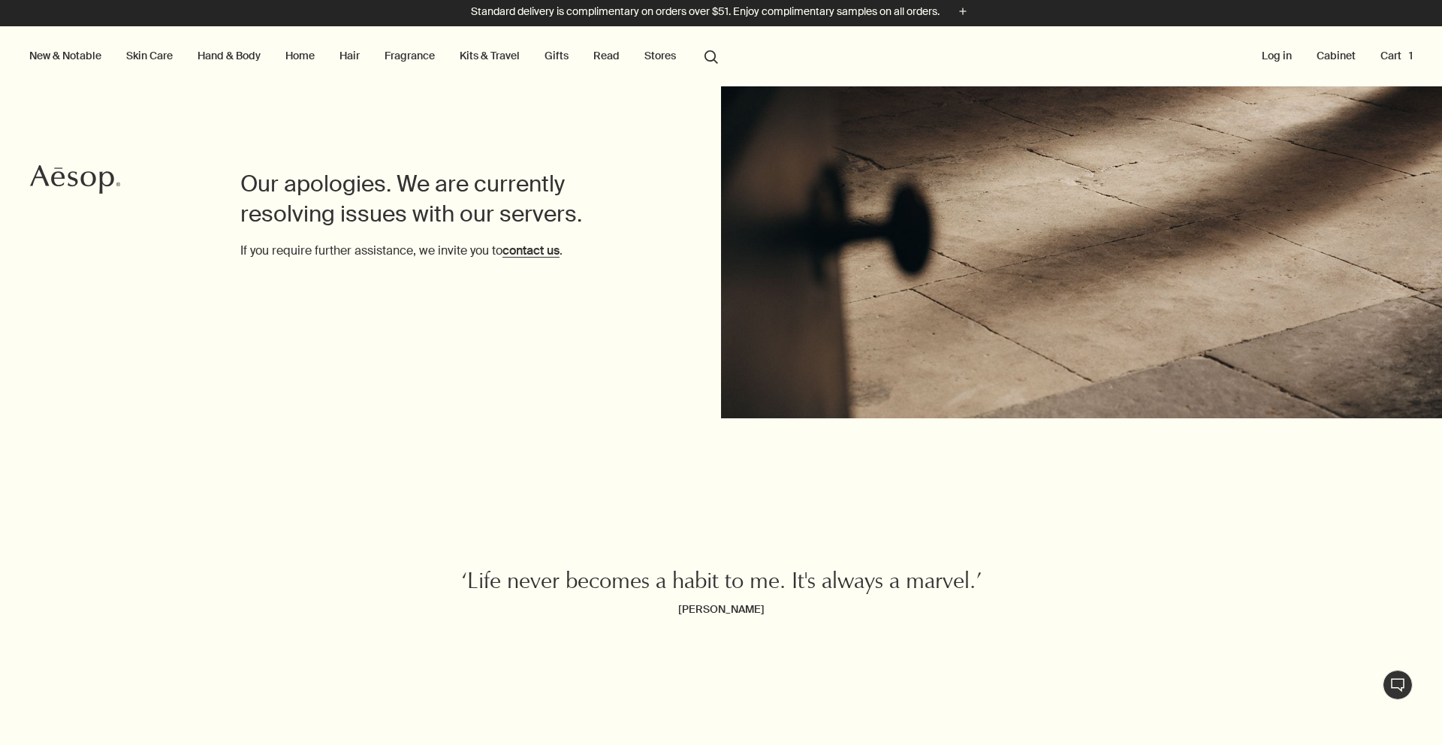
click at [1377, 55] on button "Cart 1" at bounding box center [1396, 56] width 38 height 20
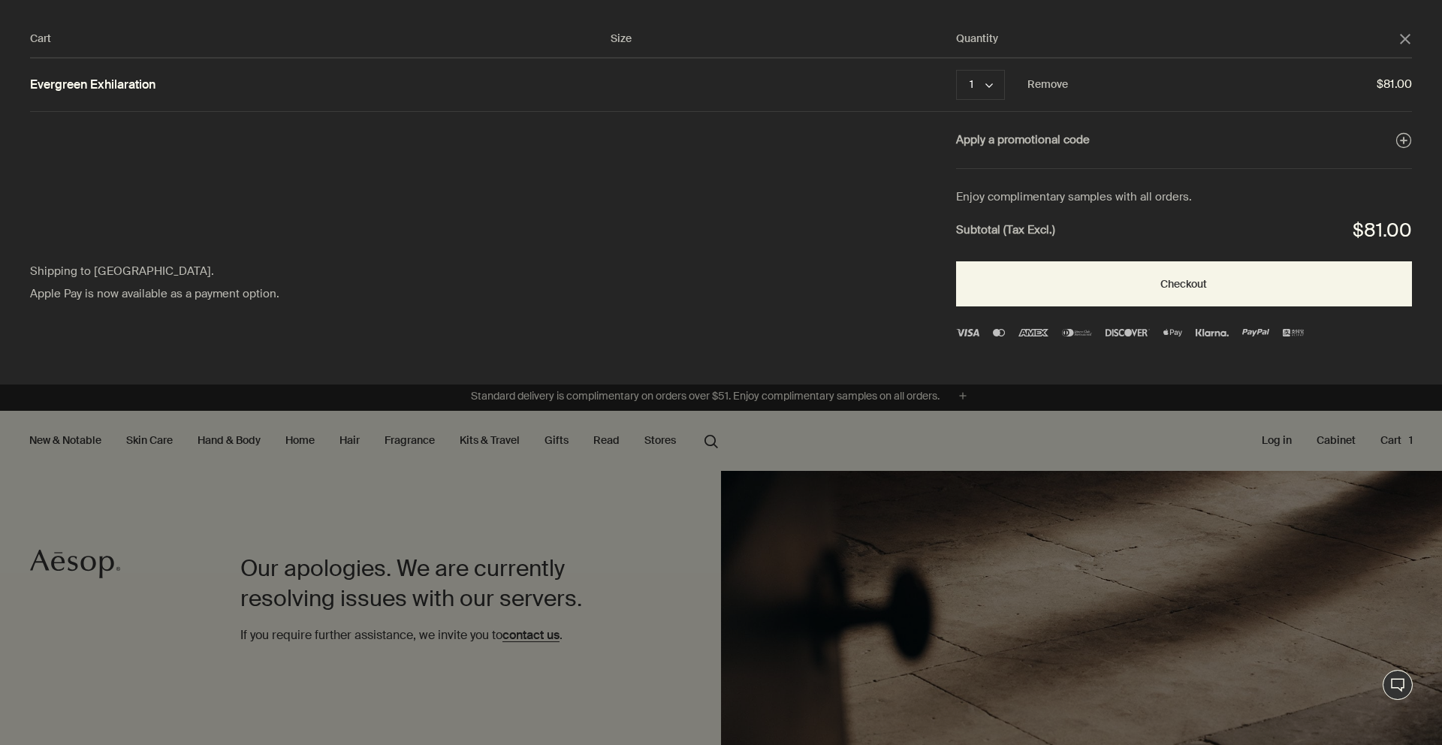
click at [38, 91] on link "Evergreen Exhilaration" at bounding box center [92, 85] width 125 height 16
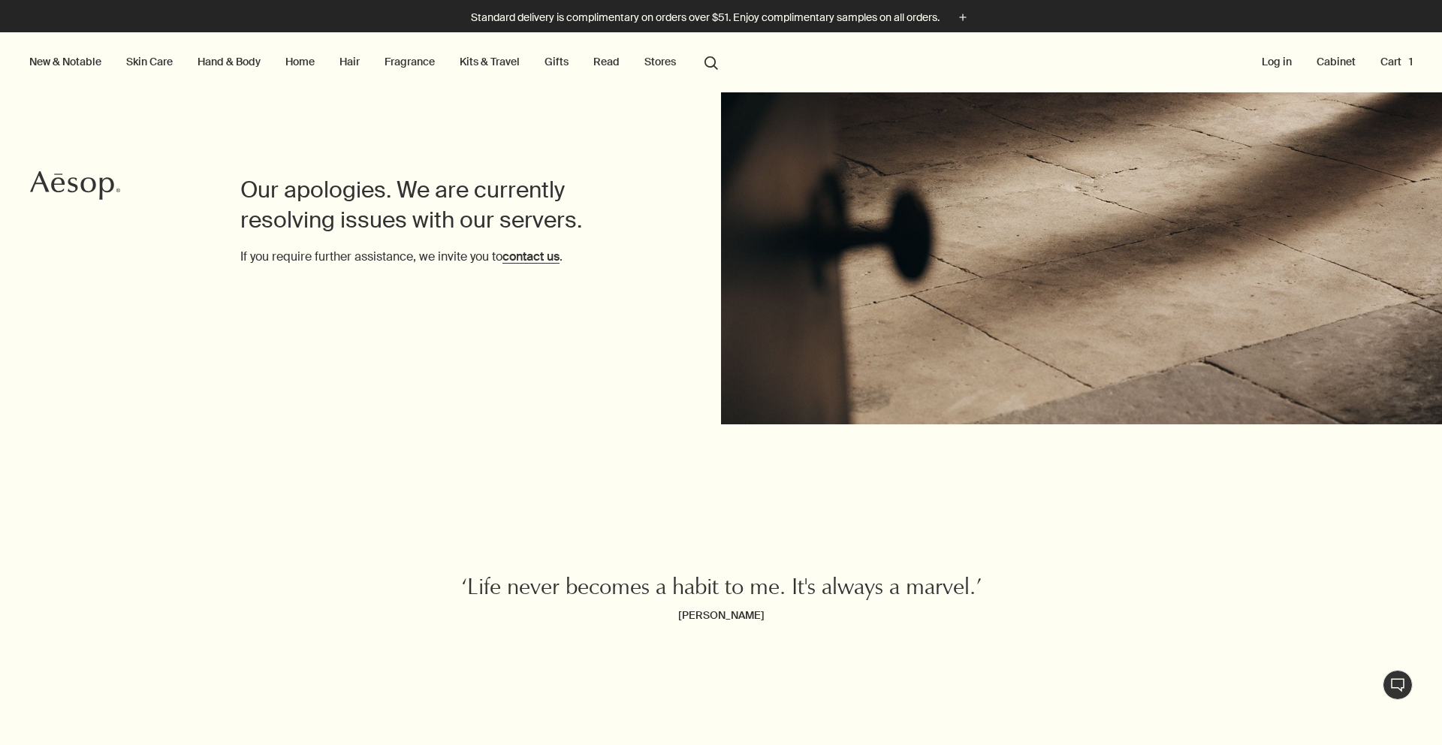
click at [1381, 62] on button "Cart 1" at bounding box center [1396, 62] width 38 height 20
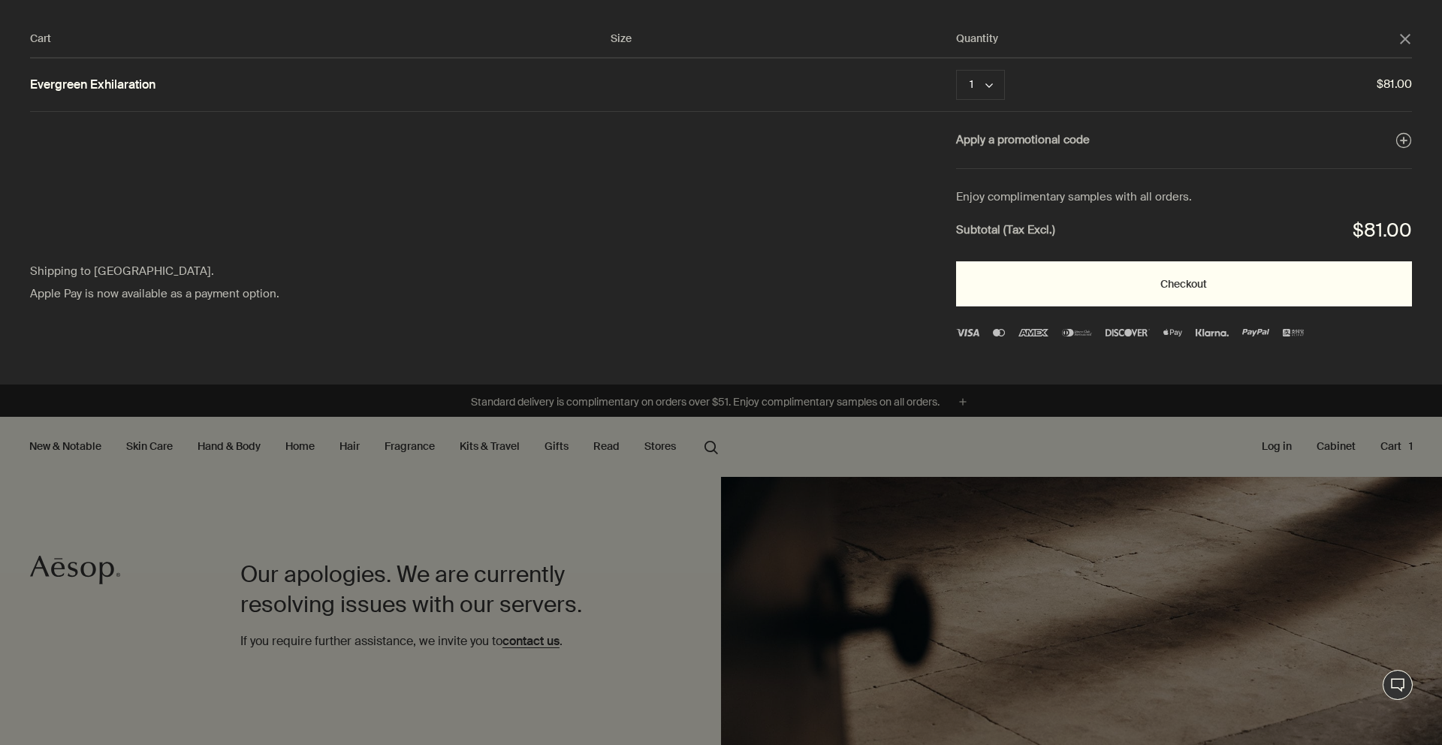
click at [1181, 286] on button "Checkout" at bounding box center [1184, 283] width 456 height 45
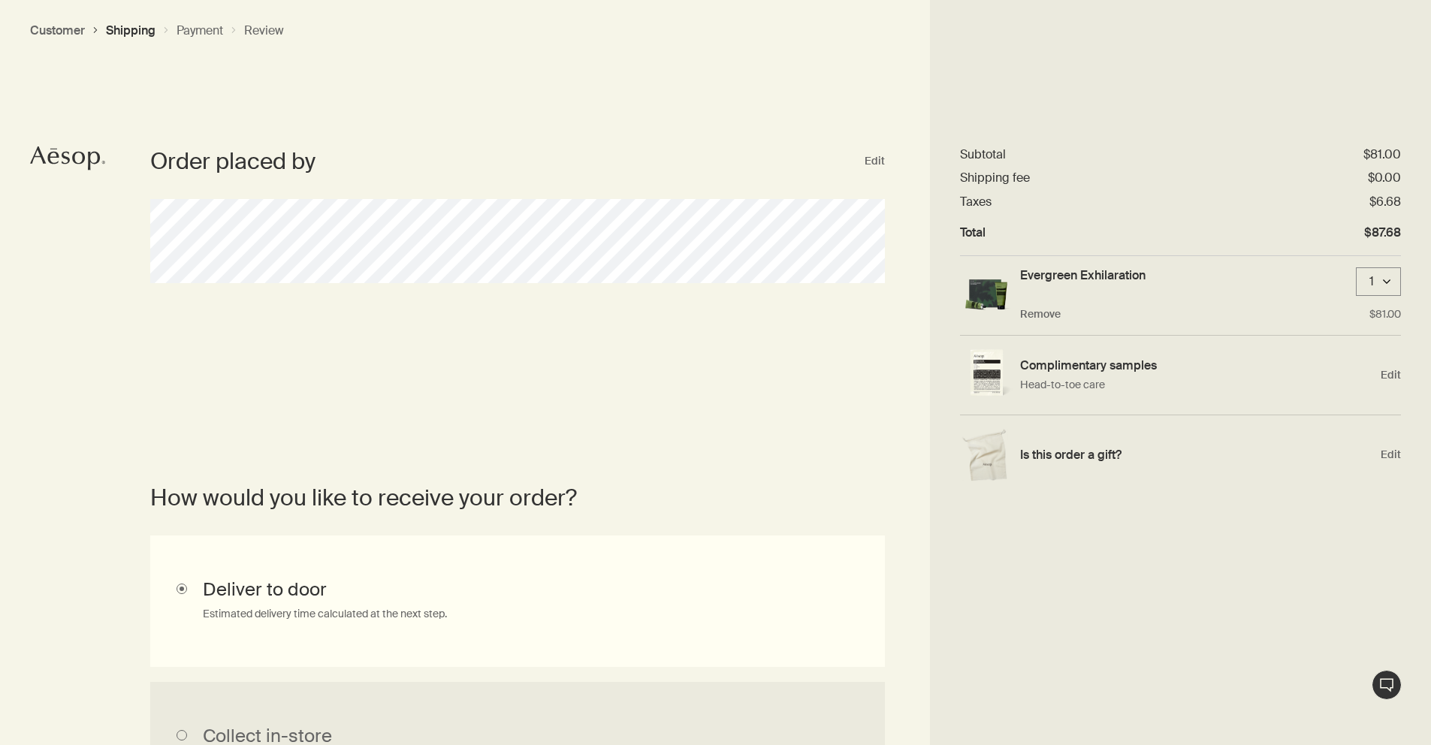
click at [1000, 294] on img at bounding box center [986, 295] width 53 height 32
